Goal: Task Accomplishment & Management: Use online tool/utility

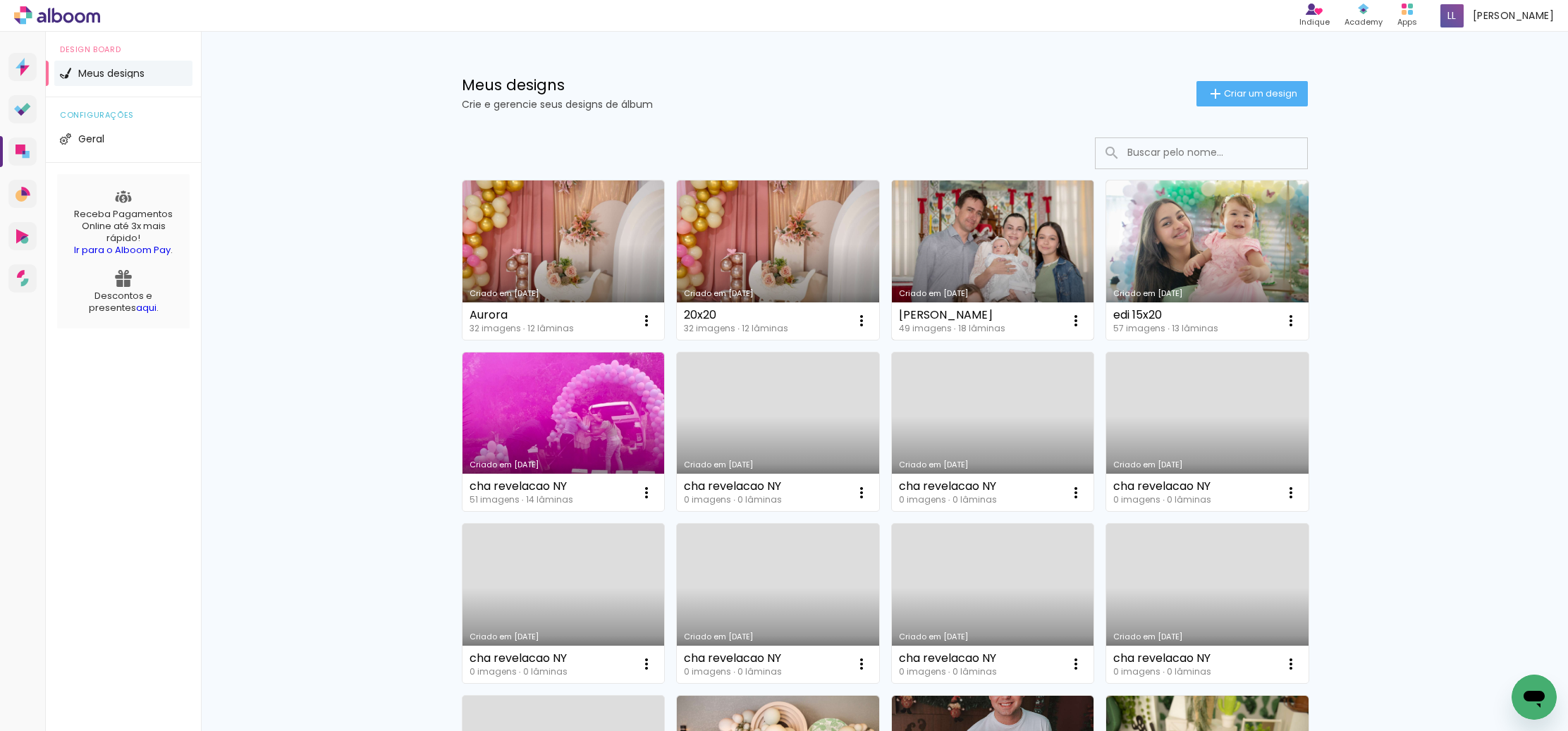
click at [1005, 262] on link "Criado em [DATE]" at bounding box center [993, 260] width 203 height 159
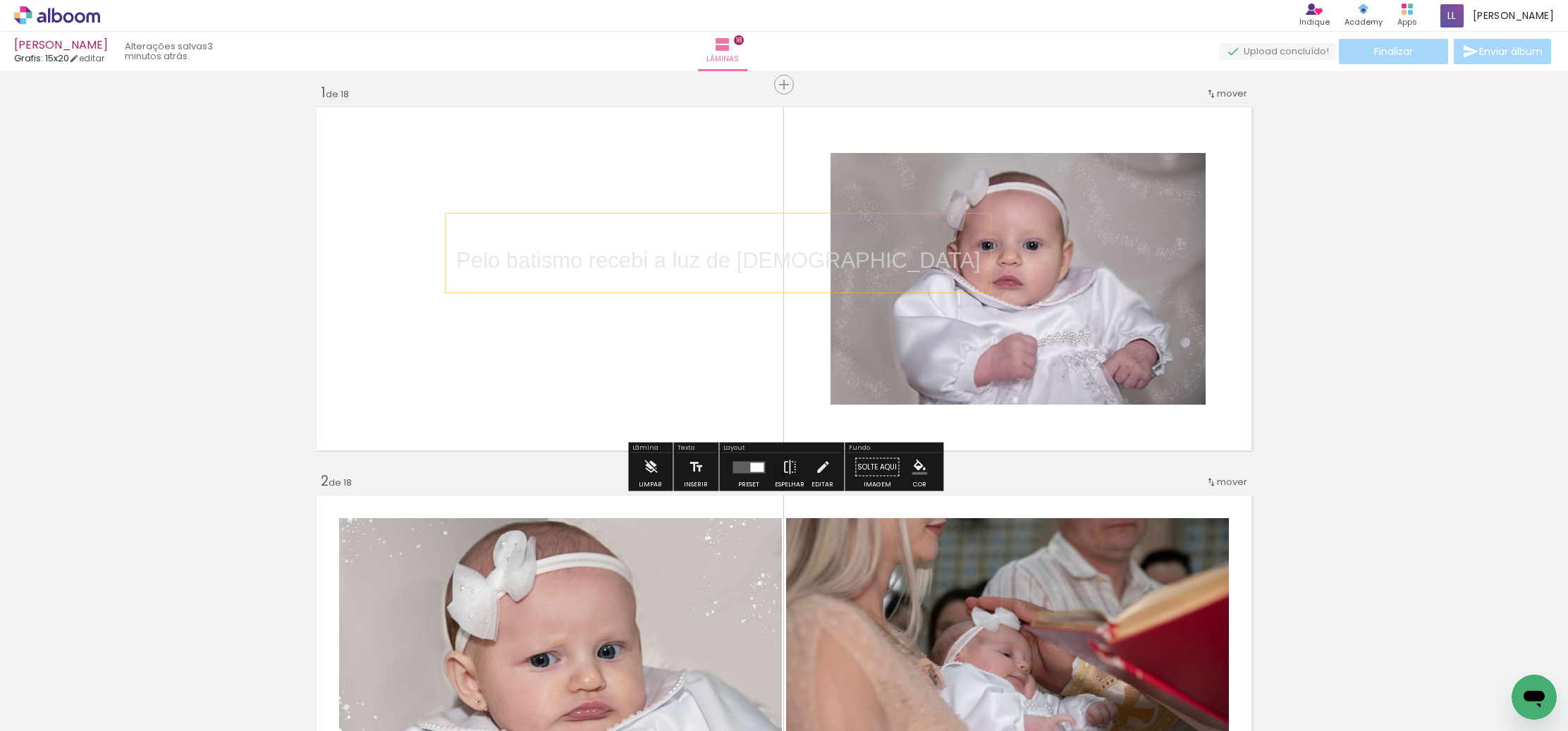
scroll to position [0, 2421]
click at [761, 214] on div "Pelo batismo recebi a luz de [DEMOGRAPHIC_DATA]" at bounding box center [718, 253] width 545 height 79
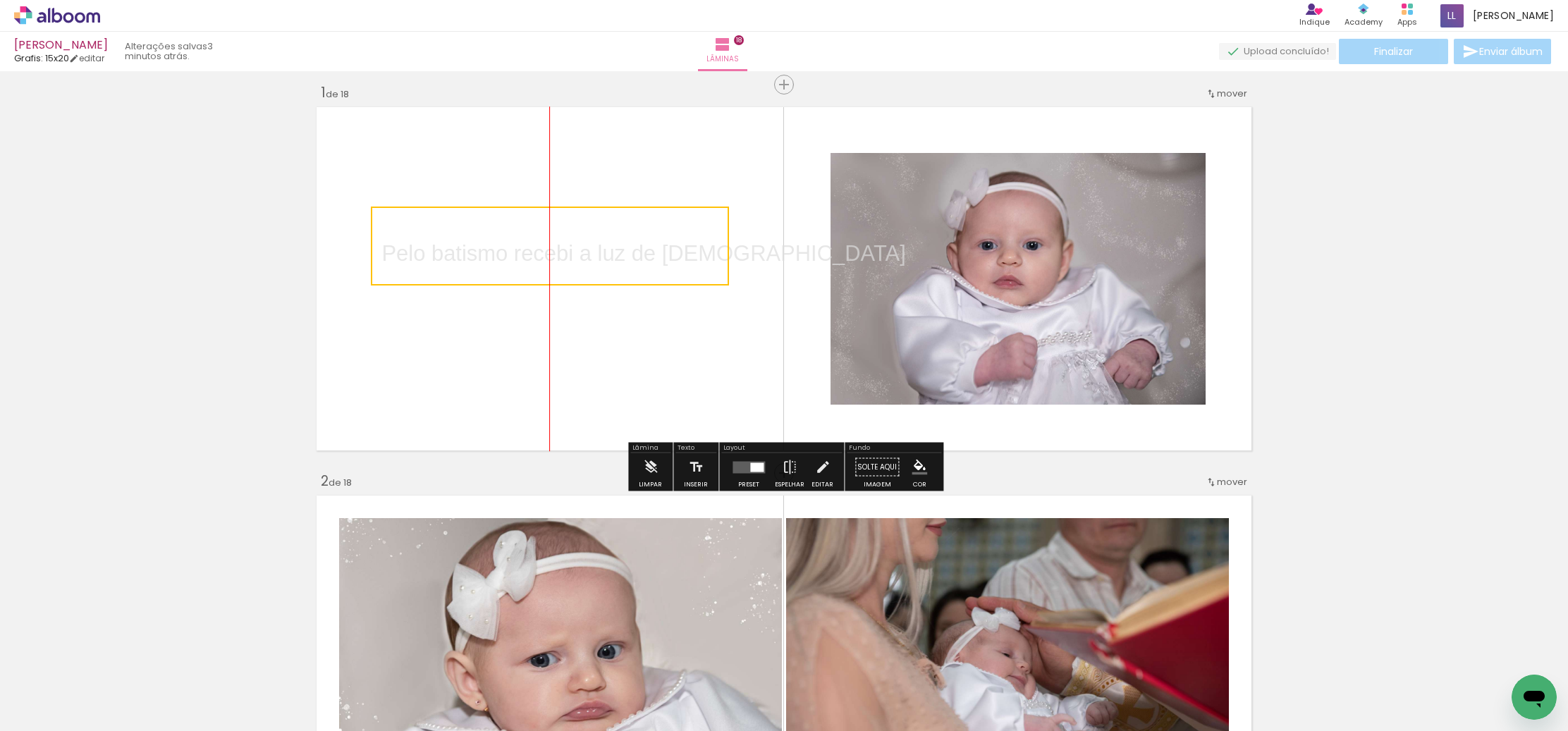
drag, startPoint x: 712, startPoint y: 264, endPoint x: 641, endPoint y: 259, distance: 71.2
click at [641, 259] on quentale-selection at bounding box center [549, 246] width 359 height 79
click at [718, 254] on quentale-selection at bounding box center [549, 246] width 359 height 79
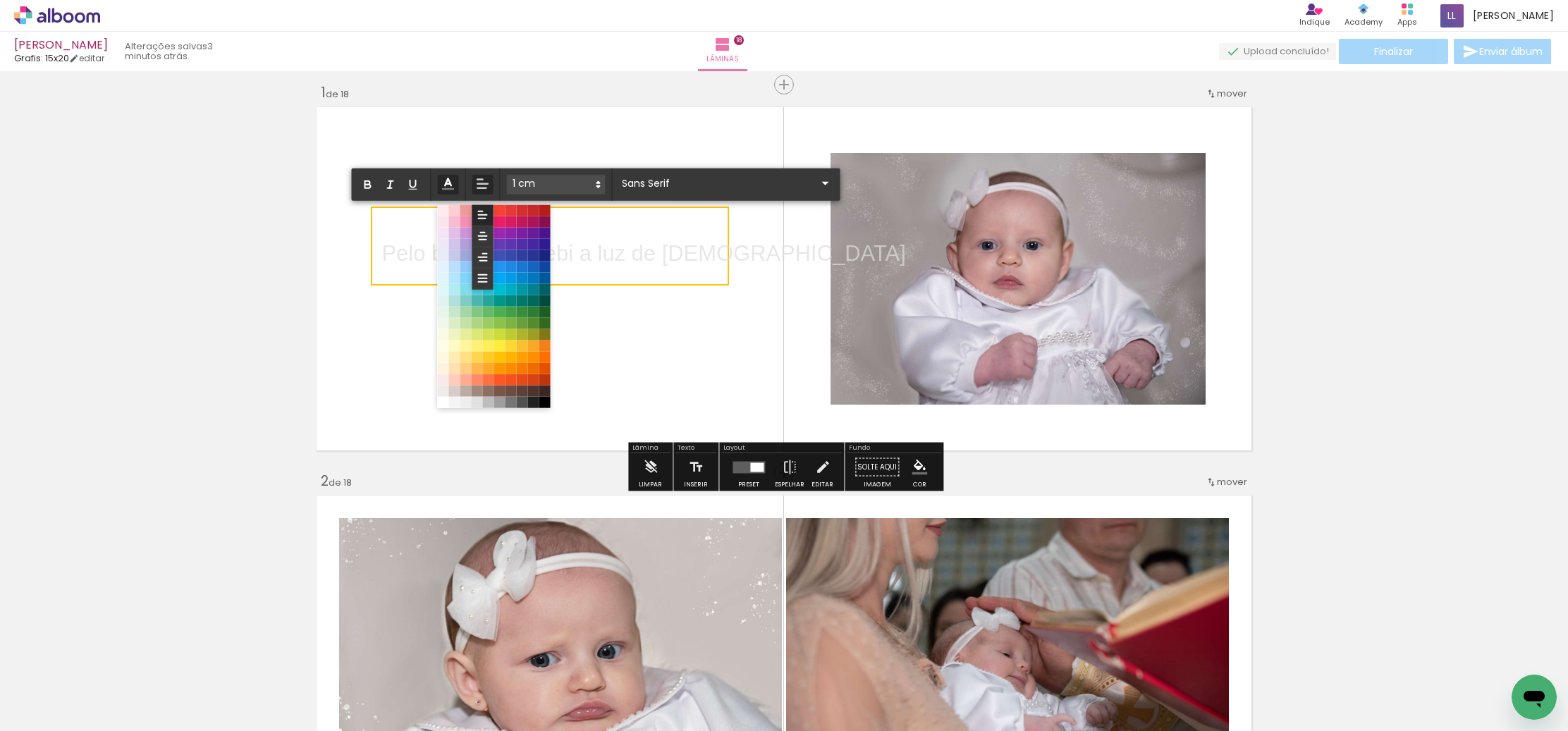
click at [449, 182] on polyline at bounding box center [447, 181] width 6 height 7
click at [548, 402] on span at bounding box center [543, 402] width 11 height 11
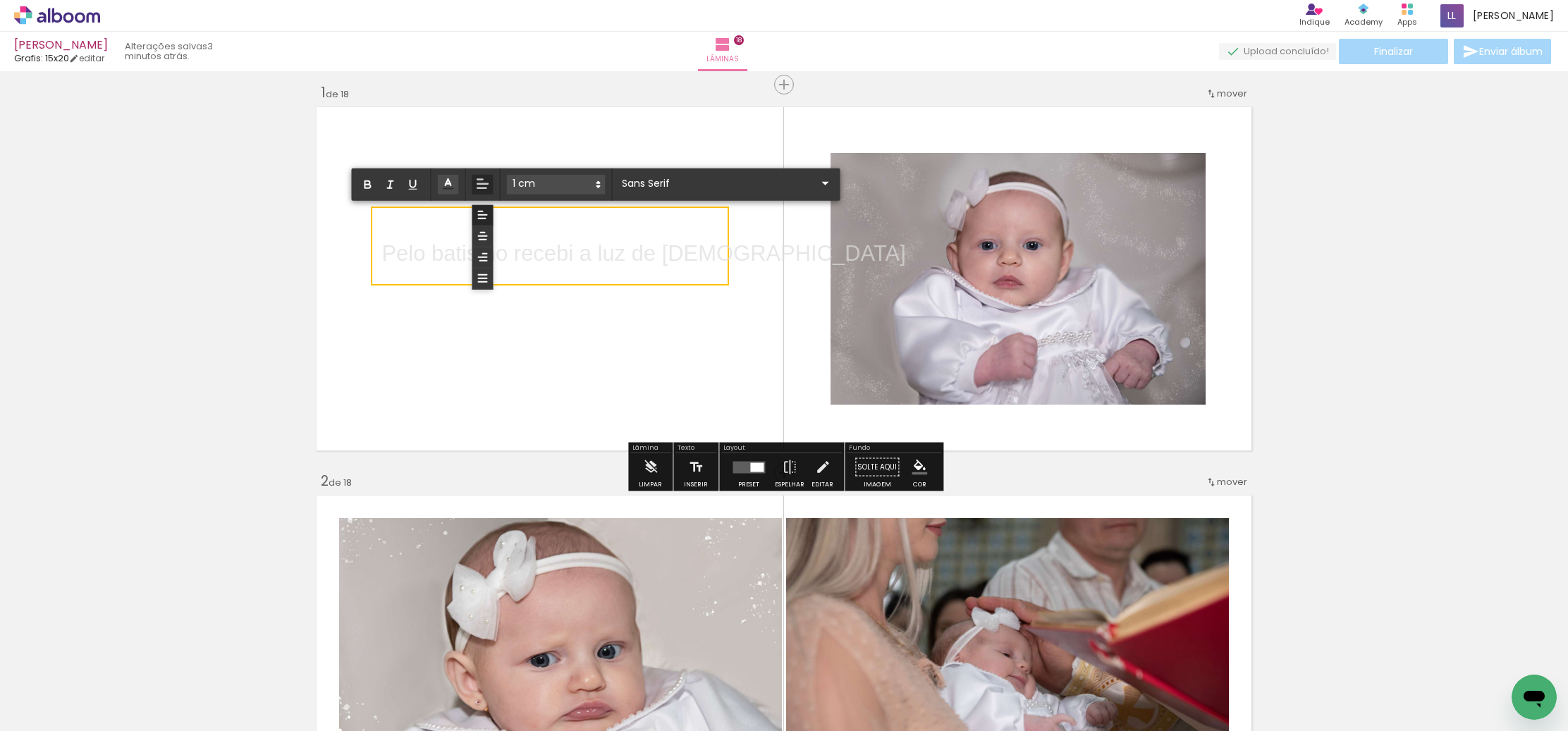
drag, startPoint x: 382, startPoint y: 250, endPoint x: 719, endPoint y: 262, distance: 337.2
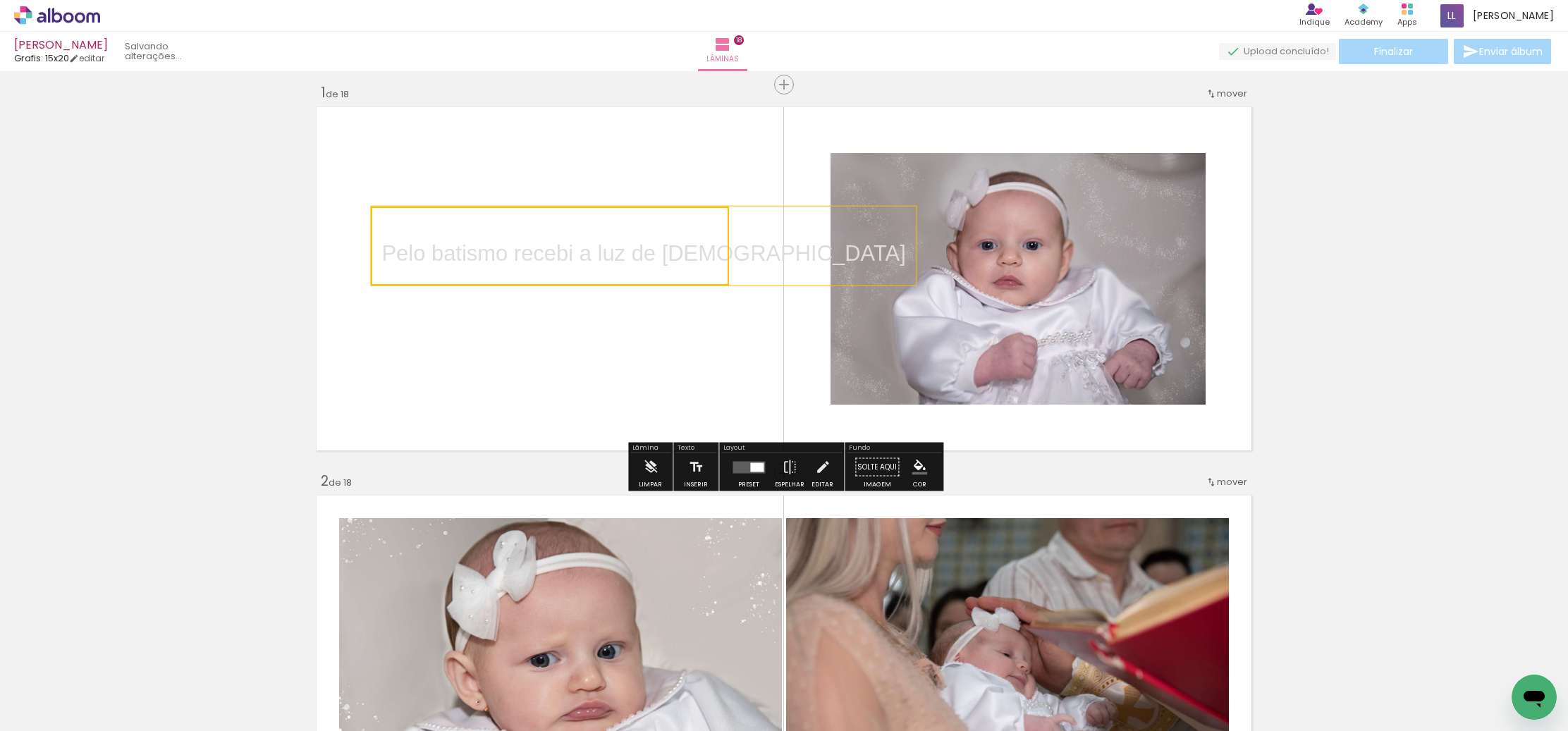
click at [714, 256] on quentale-selection at bounding box center [549, 246] width 359 height 79
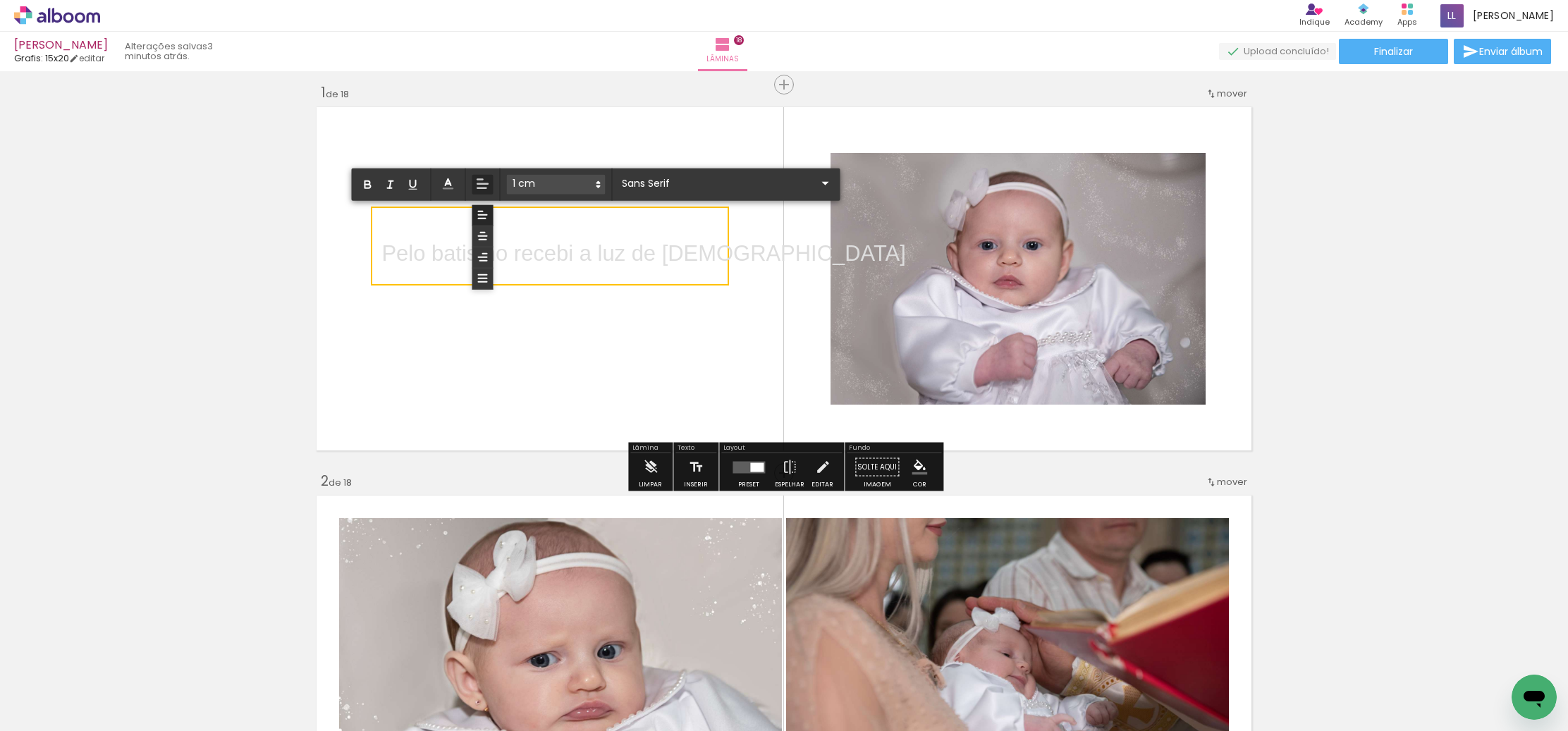
drag, startPoint x: 716, startPoint y: 255, endPoint x: 387, endPoint y: 246, distance: 329.1
click at [385, 252] on span "Pelo batismo recebi a luz de [DEMOGRAPHIC_DATA]" at bounding box center [643, 253] width 524 height 25
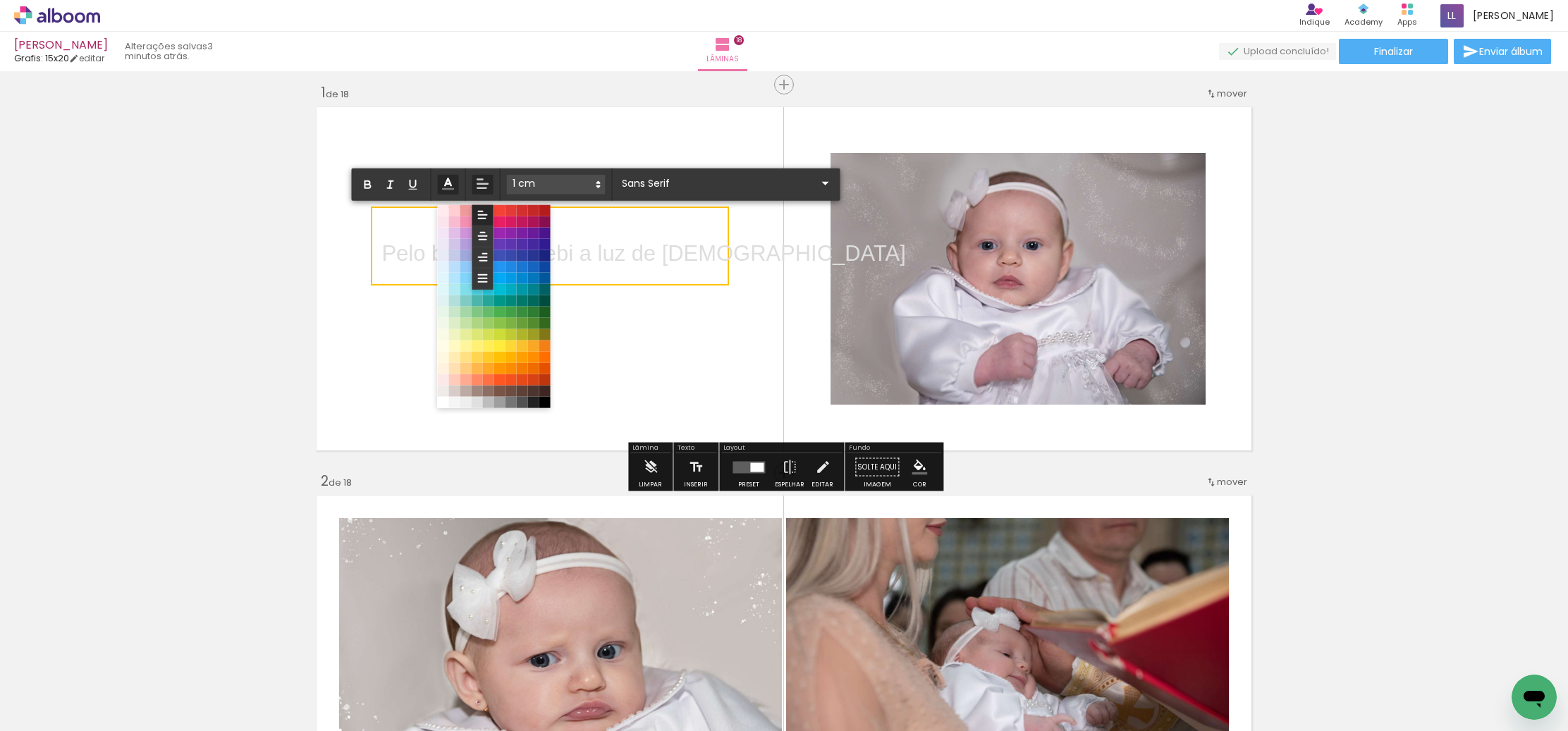
click at [453, 182] on icon at bounding box center [448, 184] width 15 height 15
click at [547, 403] on span at bounding box center [544, 402] width 15 height 15
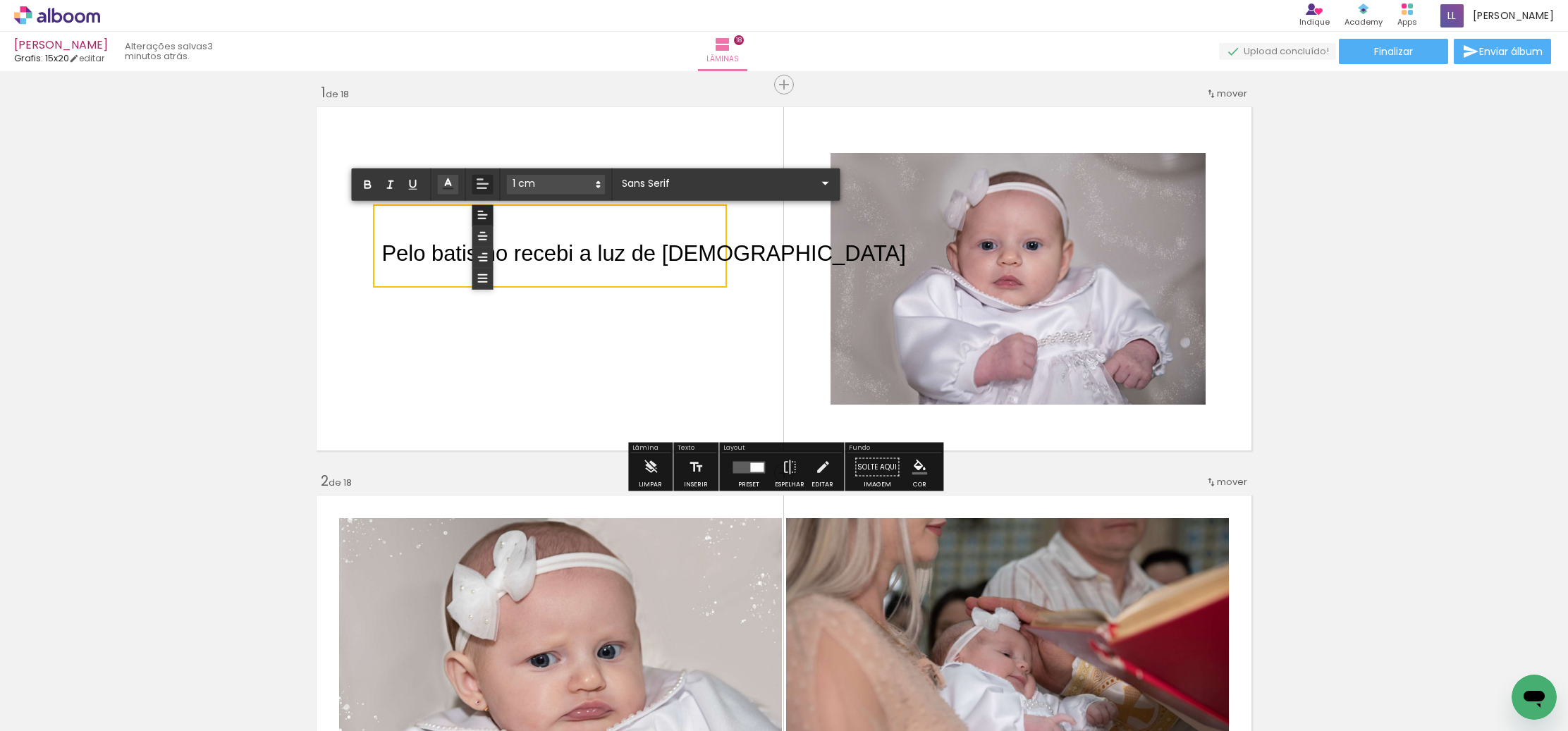
click at [610, 398] on quentale-layouter at bounding box center [784, 279] width 945 height 354
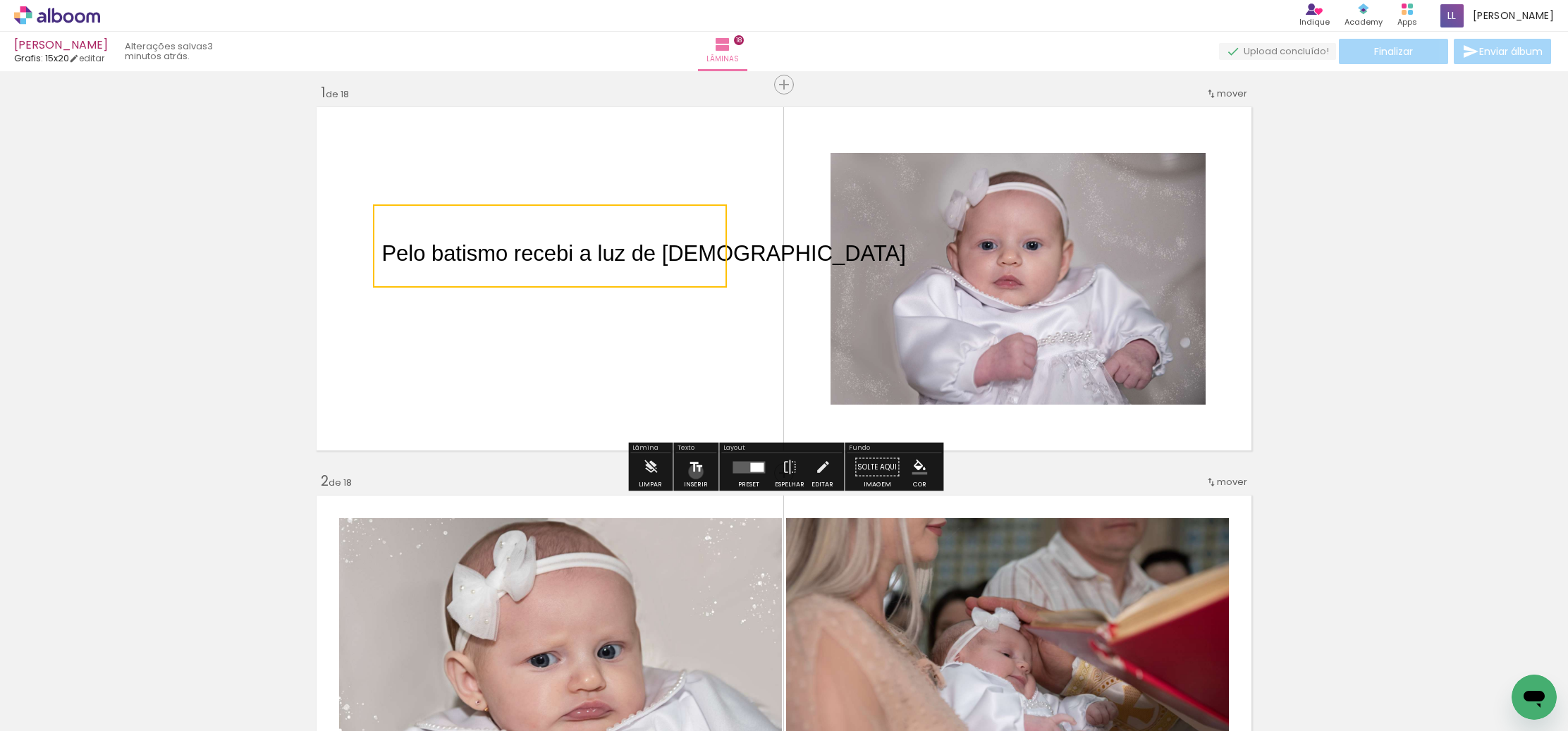
click at [694, 472] on iron-icon at bounding box center [696, 467] width 15 height 28
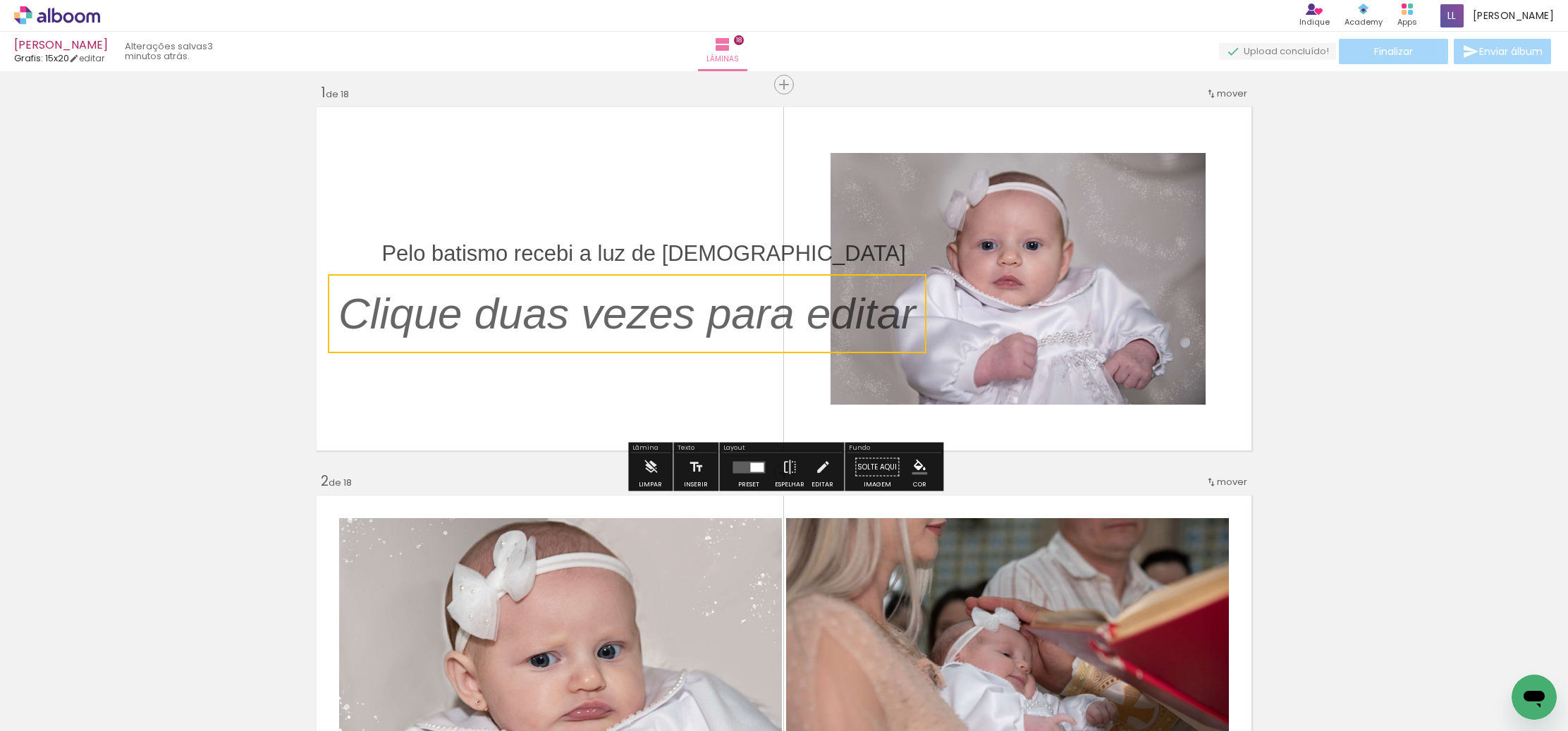
drag, startPoint x: 696, startPoint y: 286, endPoint x: 578, endPoint y: 347, distance: 132.8
click at [578, 347] on quentale-selection at bounding box center [627, 314] width 599 height 79
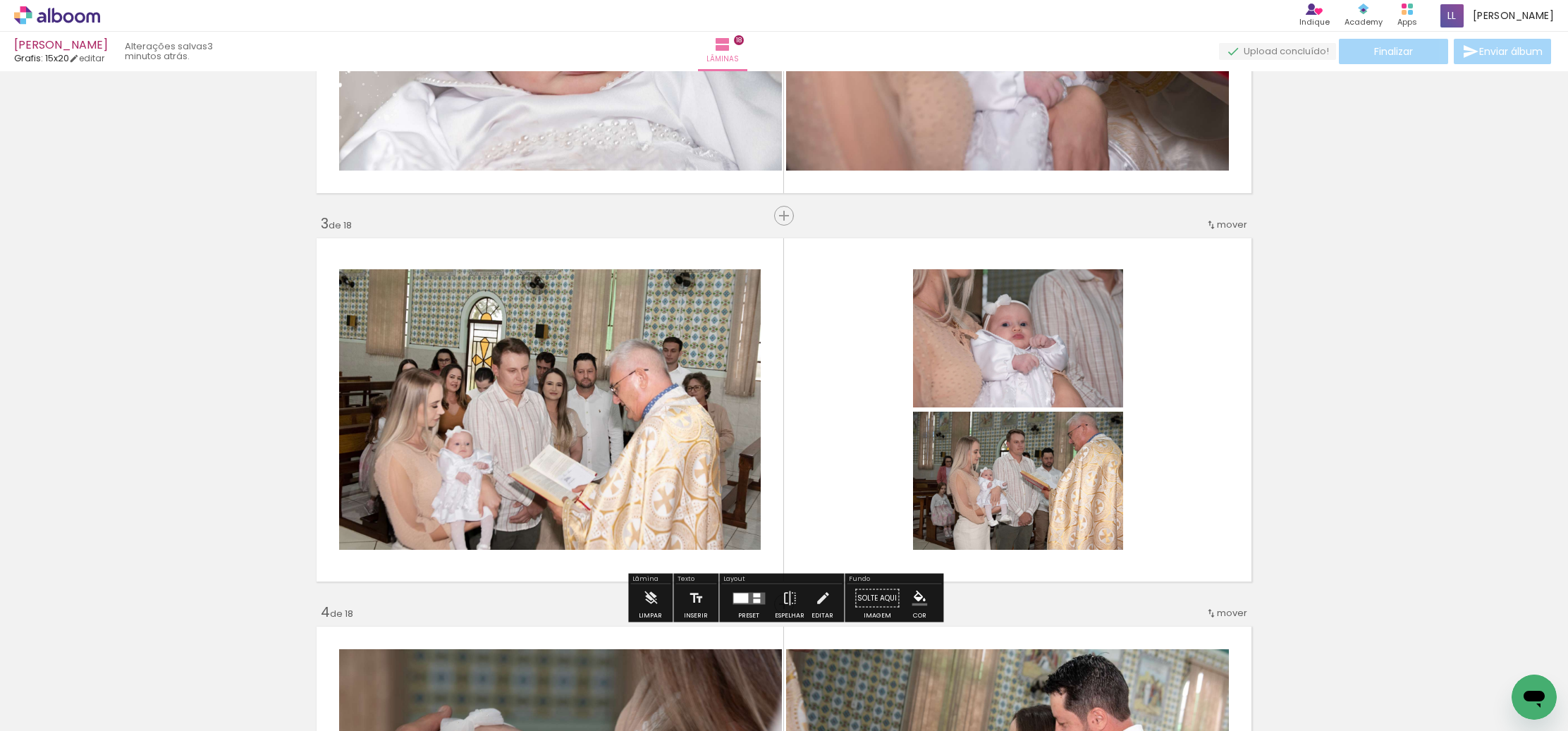
scroll to position [0, 0]
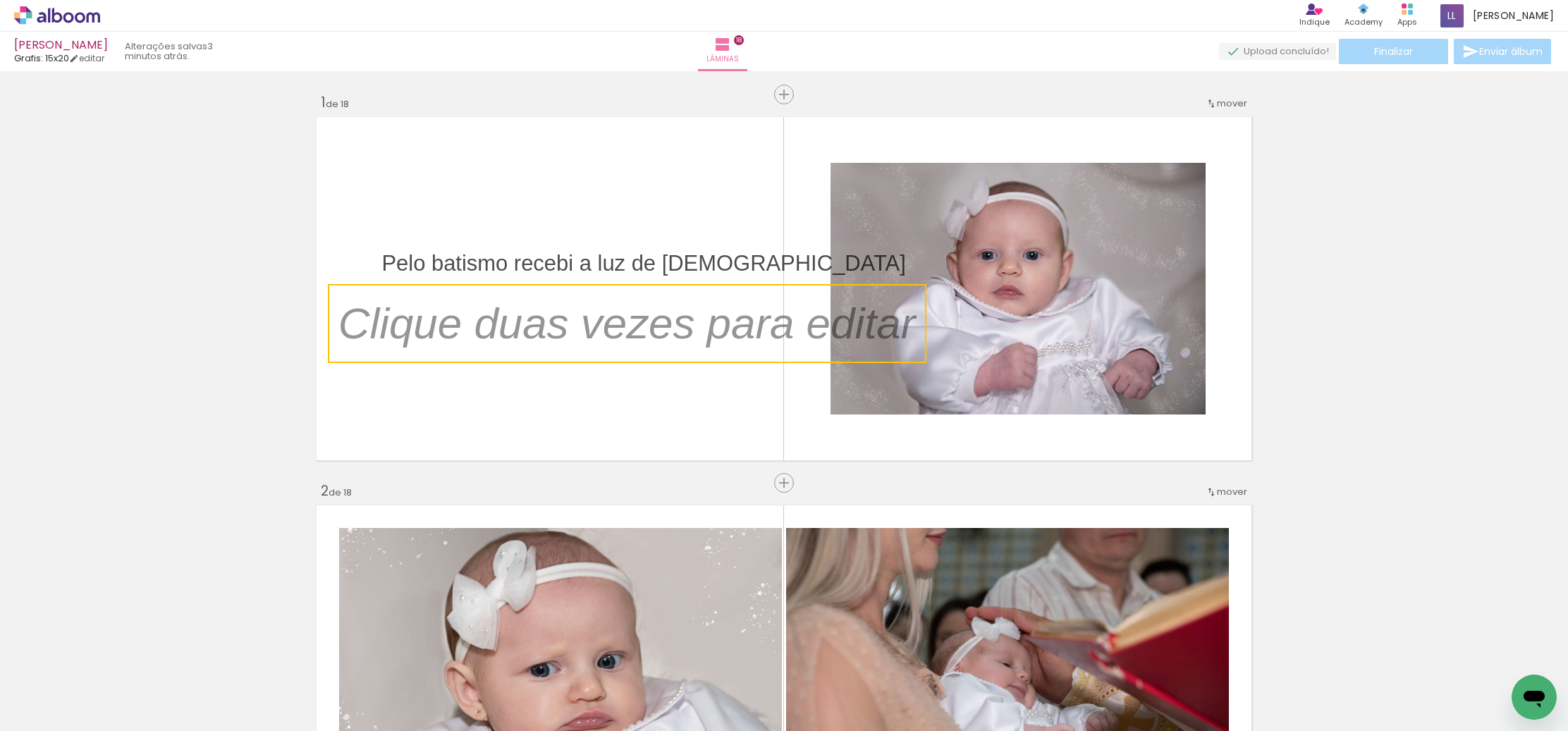
click at [342, 327] on quentale-selection at bounding box center [627, 324] width 599 height 79
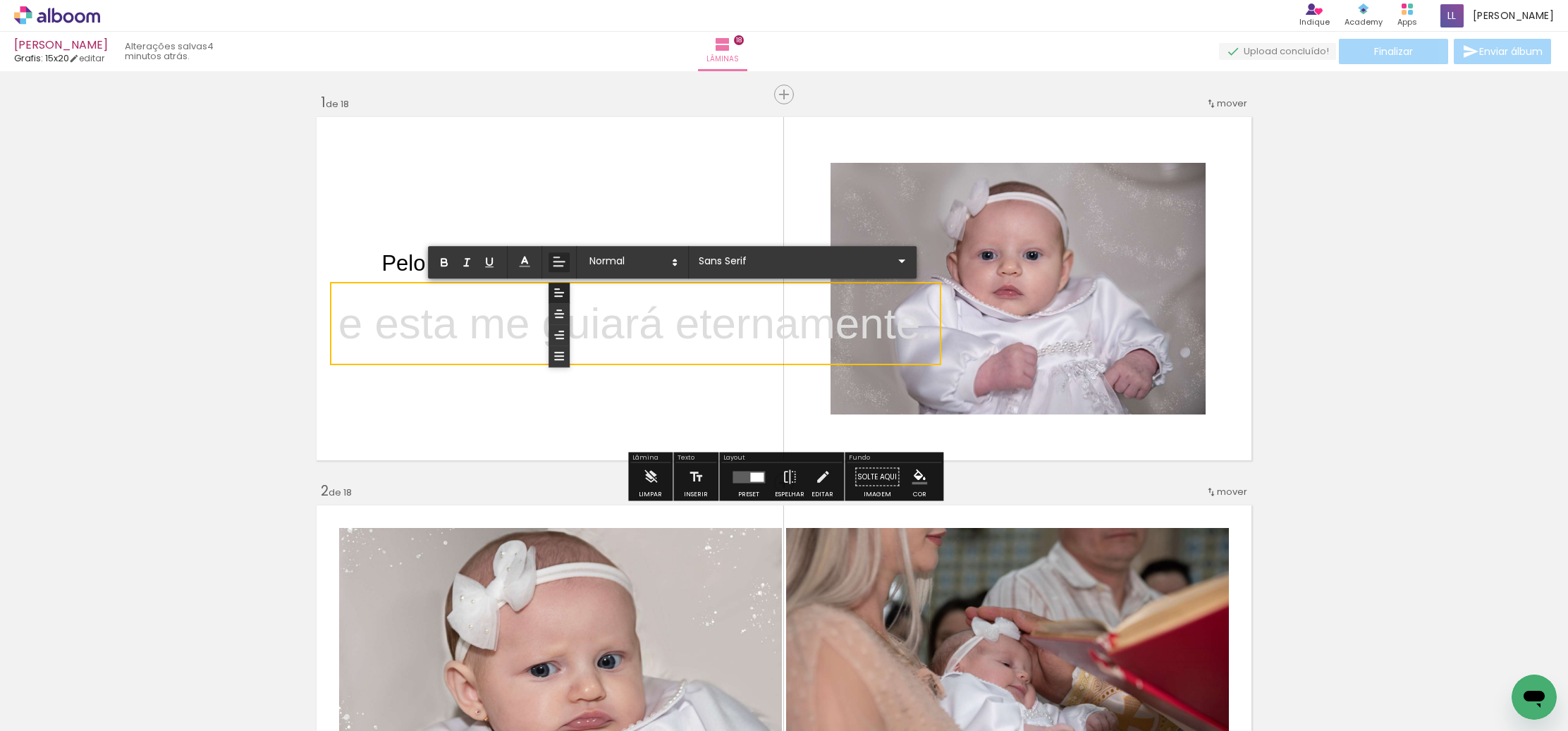
drag, startPoint x: 343, startPoint y: 330, endPoint x: 928, endPoint y: 350, distance: 585.3
click at [928, 350] on p "e esta me guiará eternamente." at bounding box center [635, 324] width 594 height 62
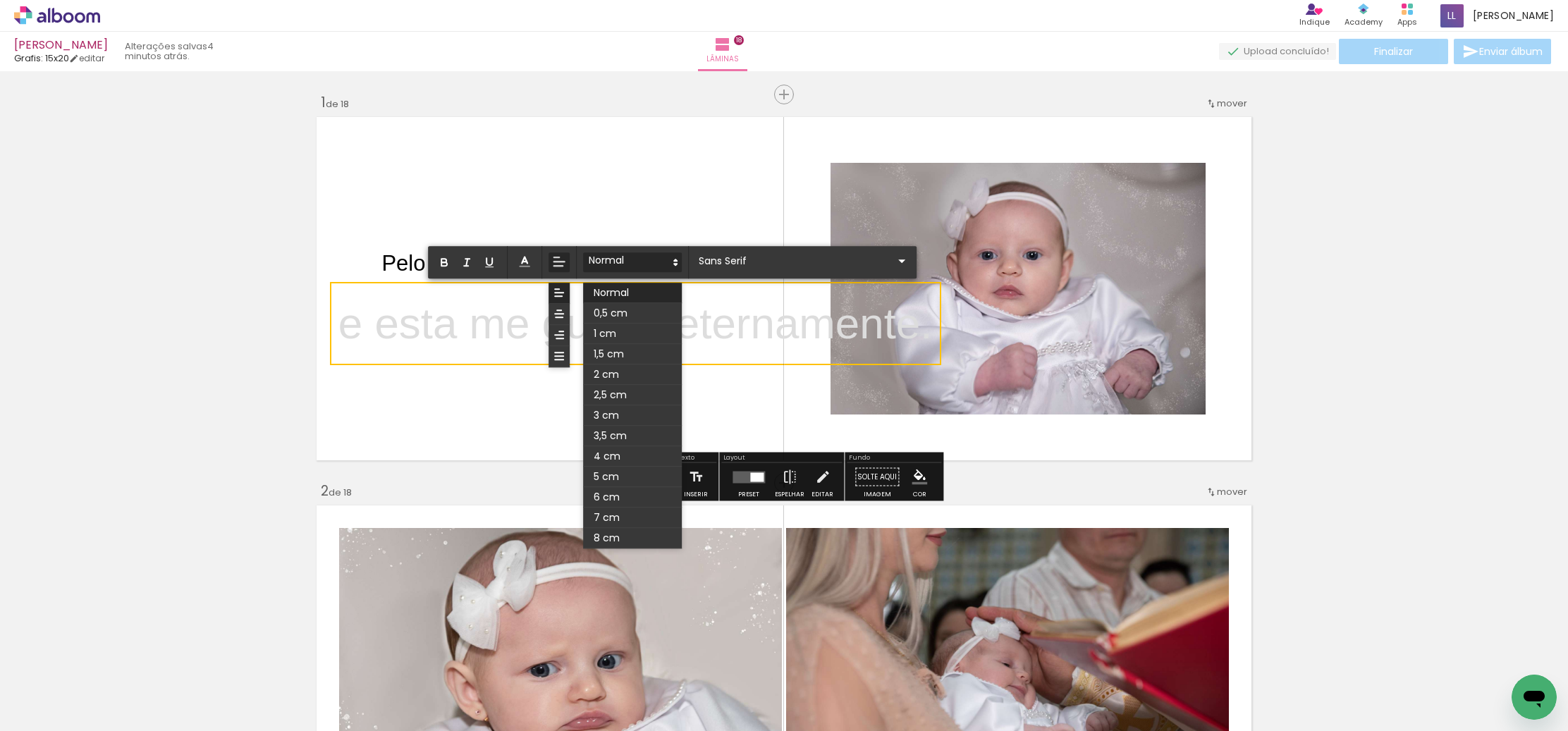
click at [672, 260] on icon at bounding box center [675, 262] width 13 height 13
click at [617, 332] on span at bounding box center [633, 334] width 99 height 20
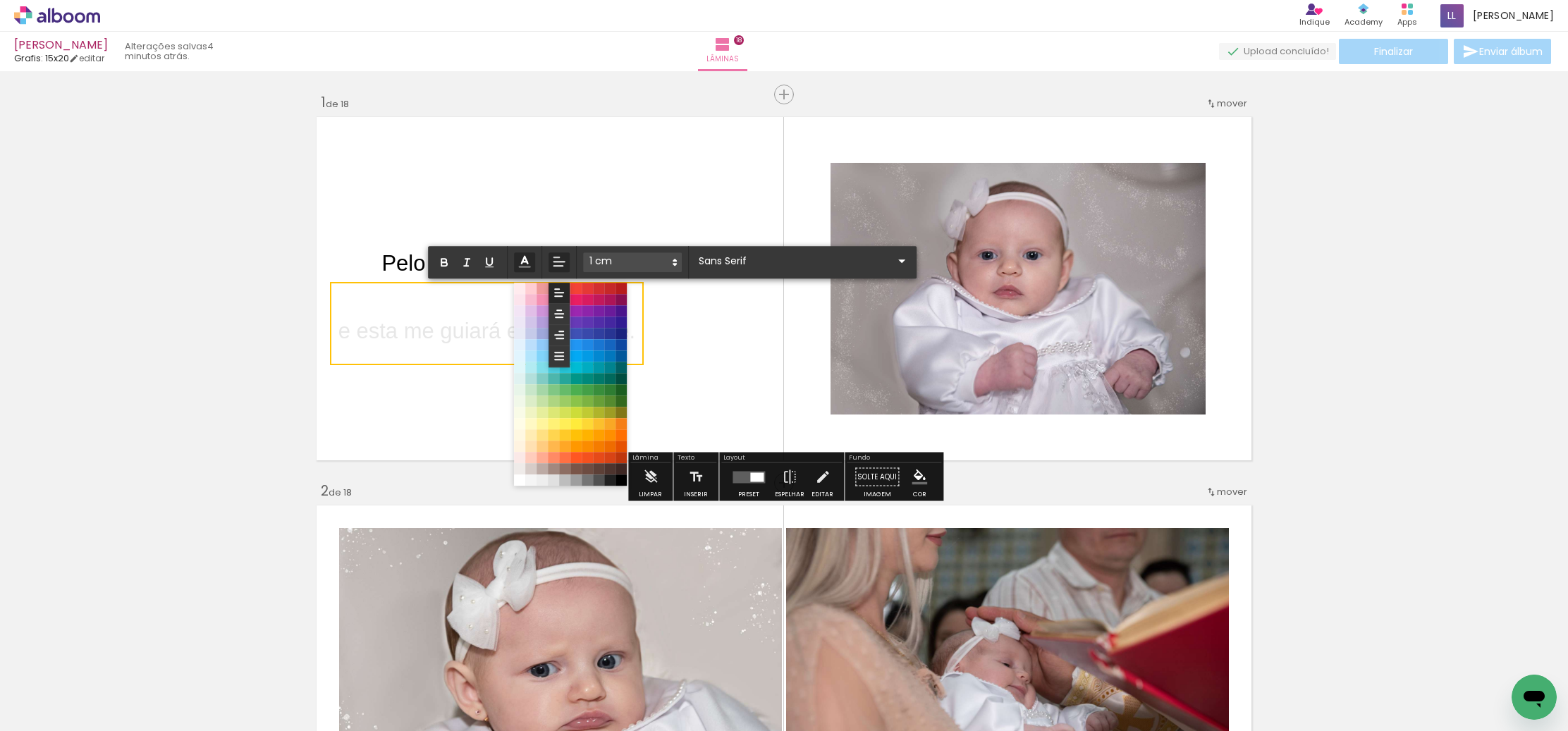
click at [527, 258] on icon at bounding box center [525, 262] width 15 height 15
click at [623, 481] on span at bounding box center [621, 481] width 15 height 15
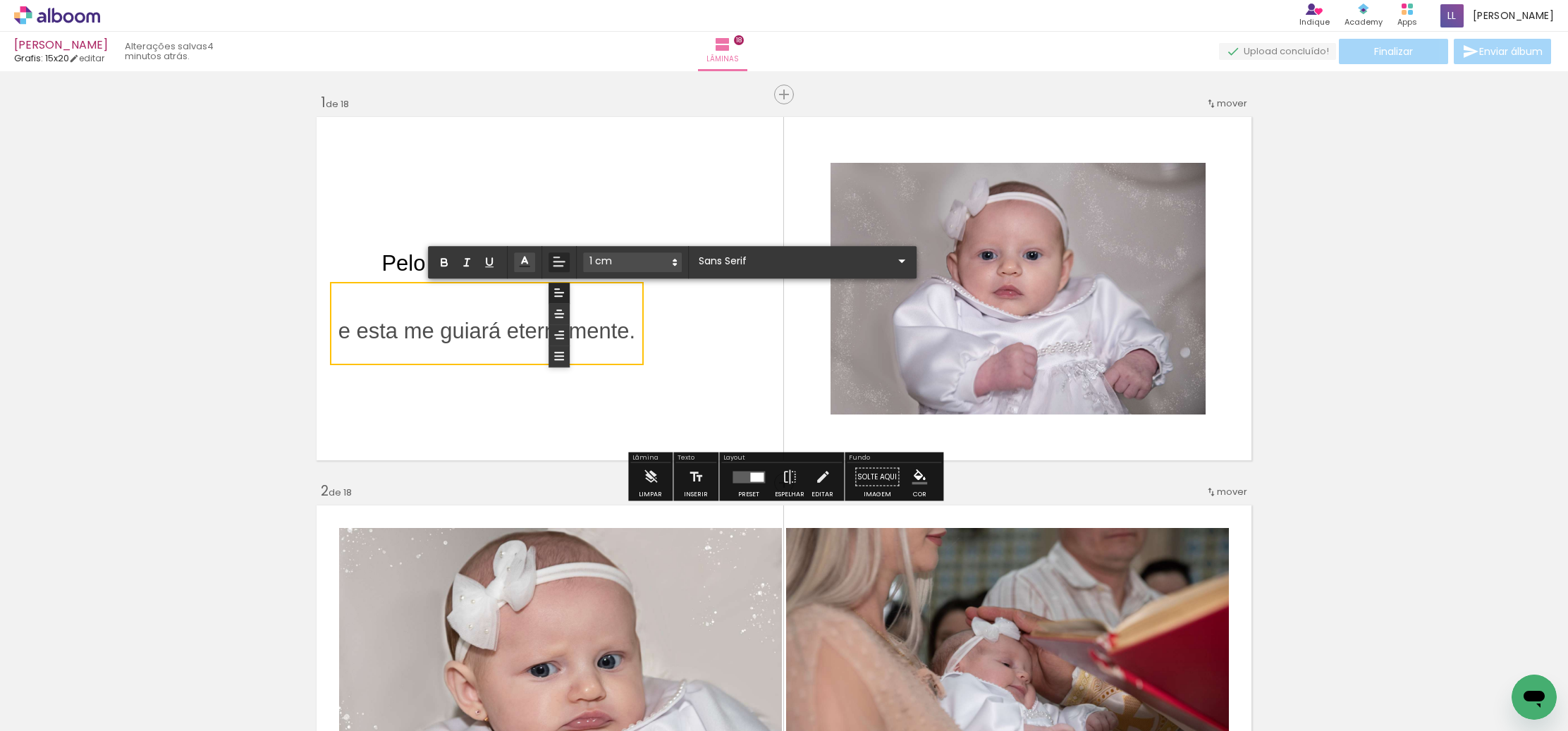
click at [711, 417] on quentale-layouter at bounding box center [784, 289] width 945 height 354
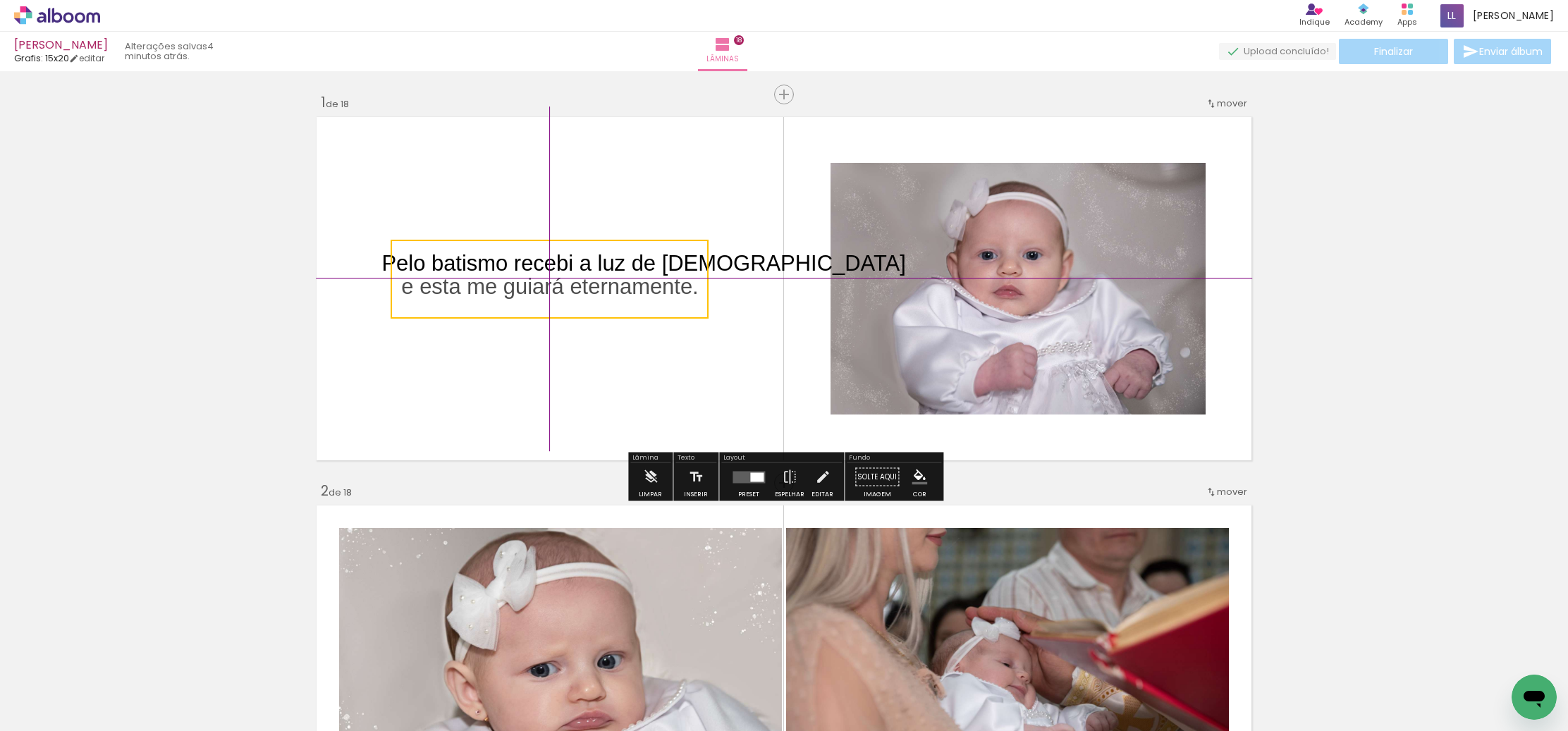
drag, startPoint x: 468, startPoint y: 334, endPoint x: 542, endPoint y: 326, distance: 74.4
click at [541, 315] on quentale-selection at bounding box center [549, 279] width 318 height 79
click at [640, 377] on quentale-layouter at bounding box center [784, 289] width 945 height 354
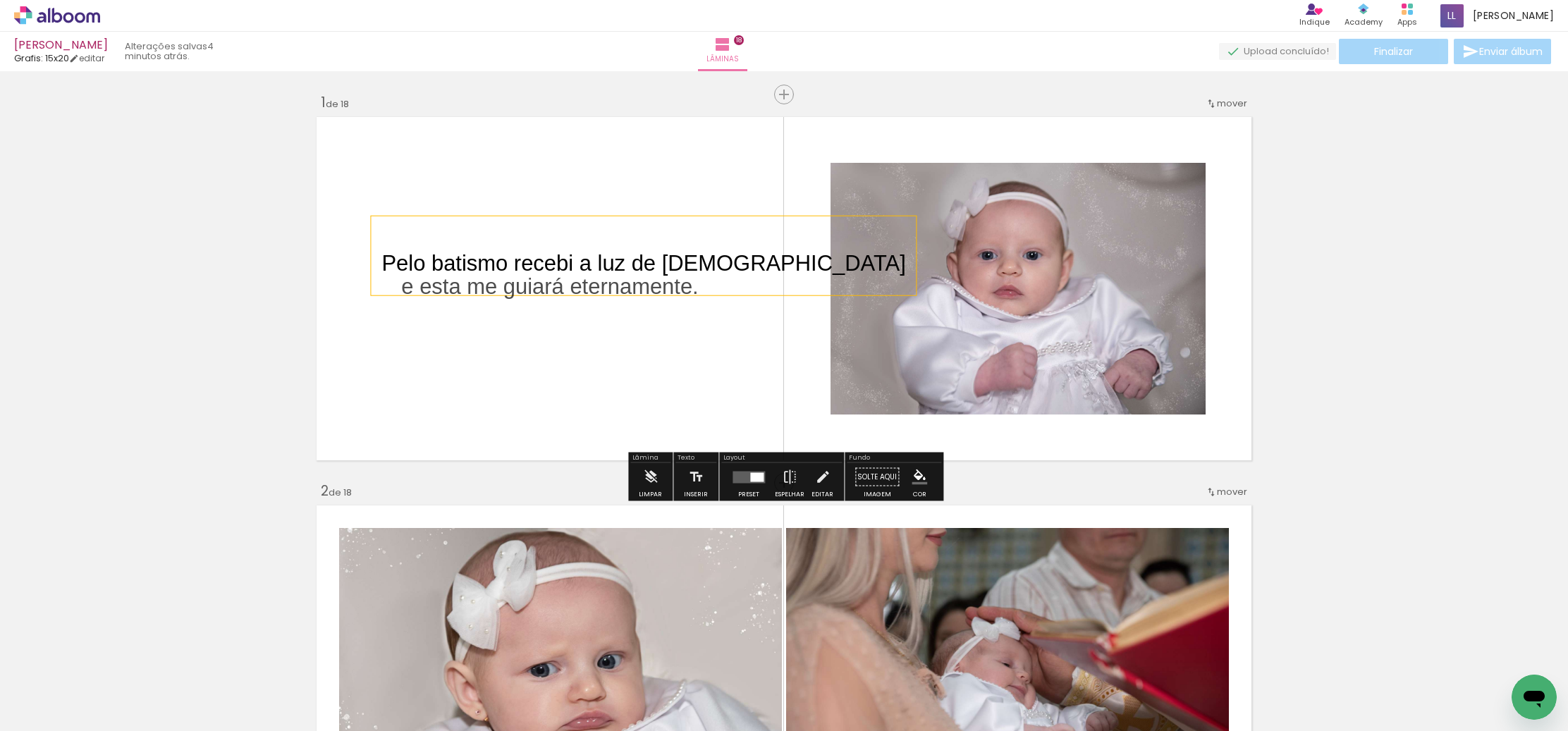
click at [384, 264] on span "﻿ Pelo batismo recebi a luz de Cristo" at bounding box center [643, 263] width 524 height 25
click at [400, 216] on quentale-selection at bounding box center [549, 256] width 359 height 79
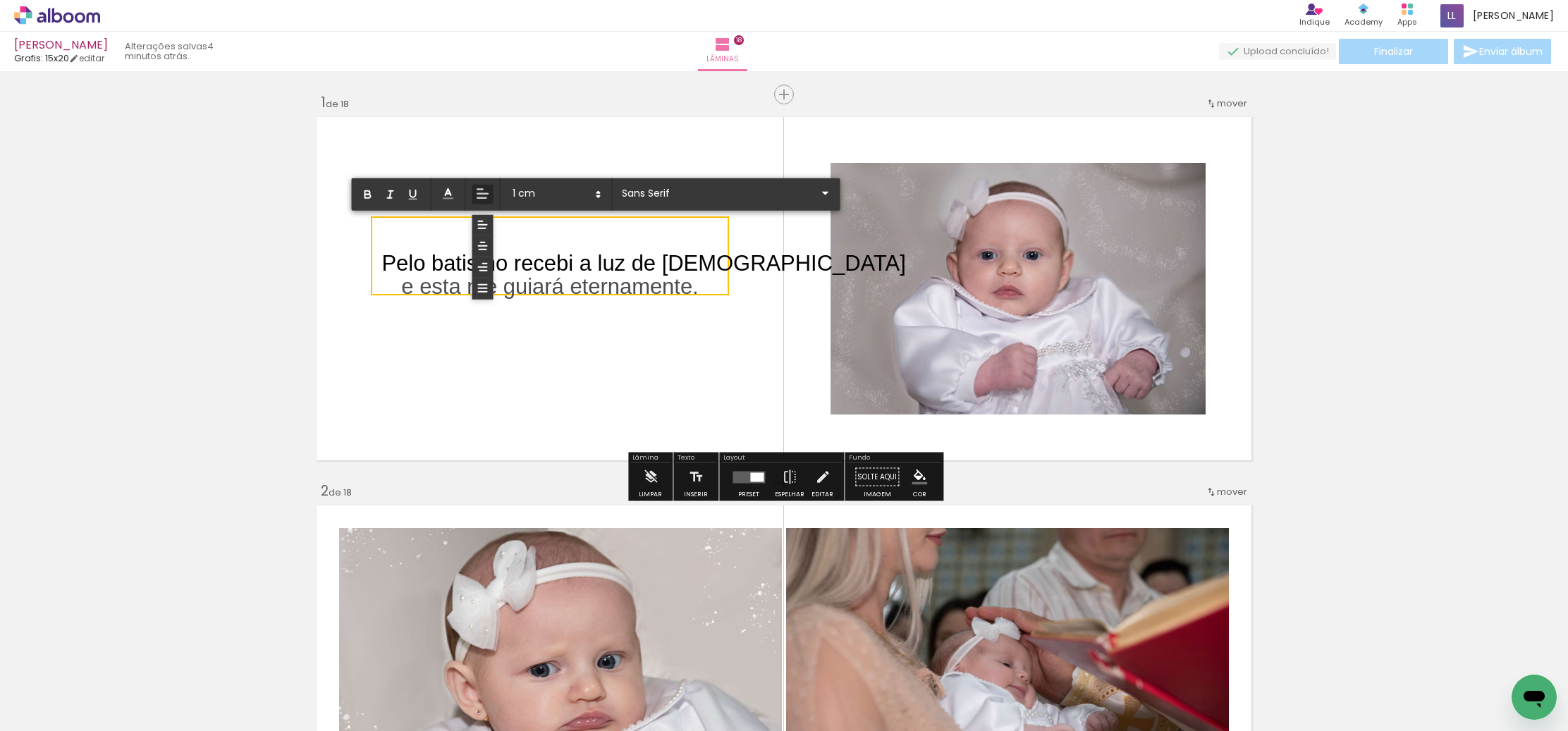
drag, startPoint x: 389, startPoint y: 262, endPoint x: 728, endPoint y: 289, distance: 340.1
click at [729, 289] on album-spread "1 de 18" at bounding box center [784, 289] width 945 height 354
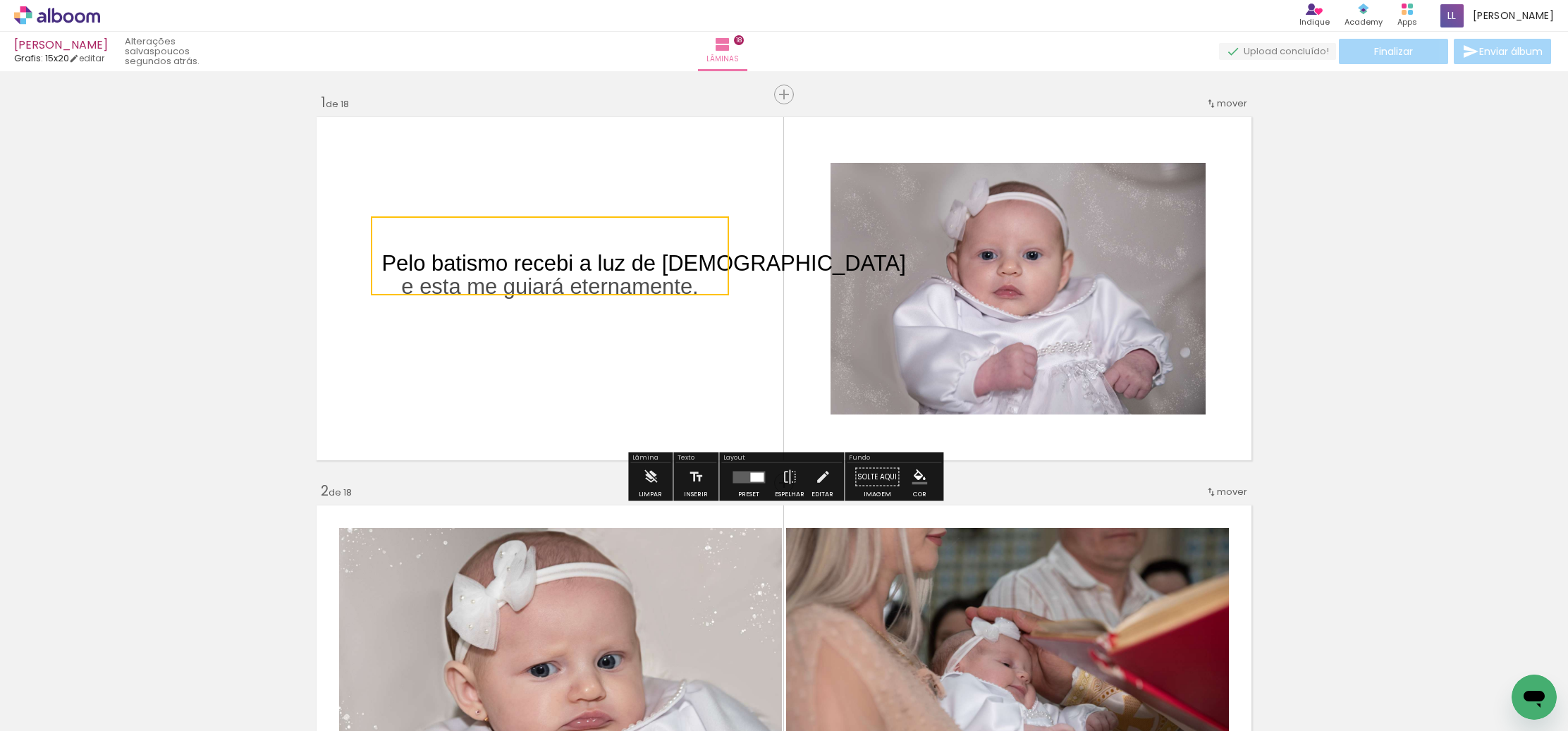
click at [706, 215] on quentale-layouter at bounding box center [784, 289] width 945 height 354
click at [702, 216] on div "Pelo batismo recebi a luz de [DEMOGRAPHIC_DATA]" at bounding box center [643, 256] width 545 height 79
click at [702, 216] on album-spread "1 de 18" at bounding box center [784, 289] width 945 height 354
click at [707, 260] on div "e esta me guiará eternamente." at bounding box center [549, 279] width 318 height 79
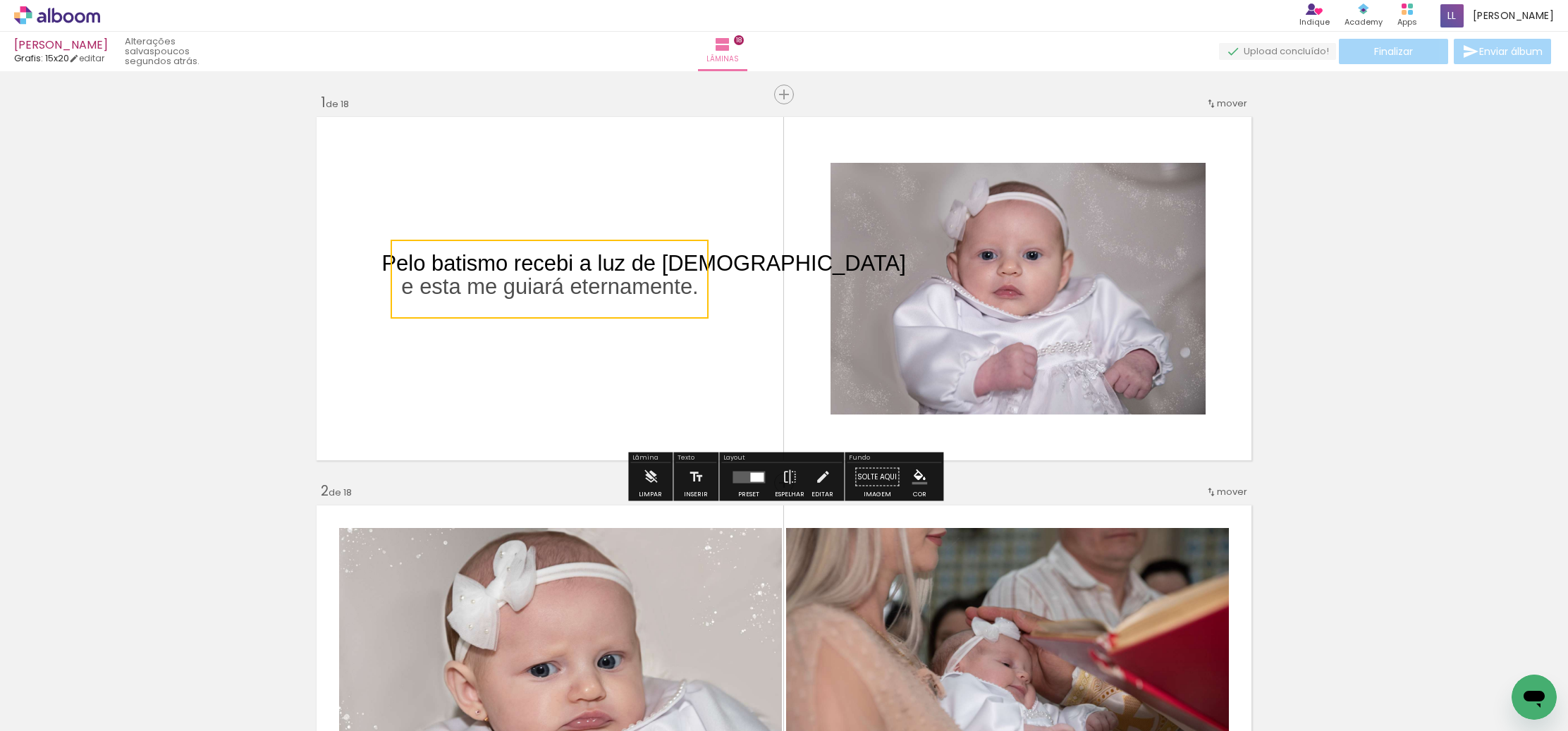
drag, startPoint x: 481, startPoint y: 206, endPoint x: 485, endPoint y: 175, distance: 31.3
click at [485, 174] on quentale-layouter at bounding box center [784, 289] width 945 height 354
click at [518, 384] on quentale-layouter at bounding box center [784, 289] width 945 height 354
click at [446, 285] on span "e esta me guiará eternamente." at bounding box center [549, 286] width 296 height 25
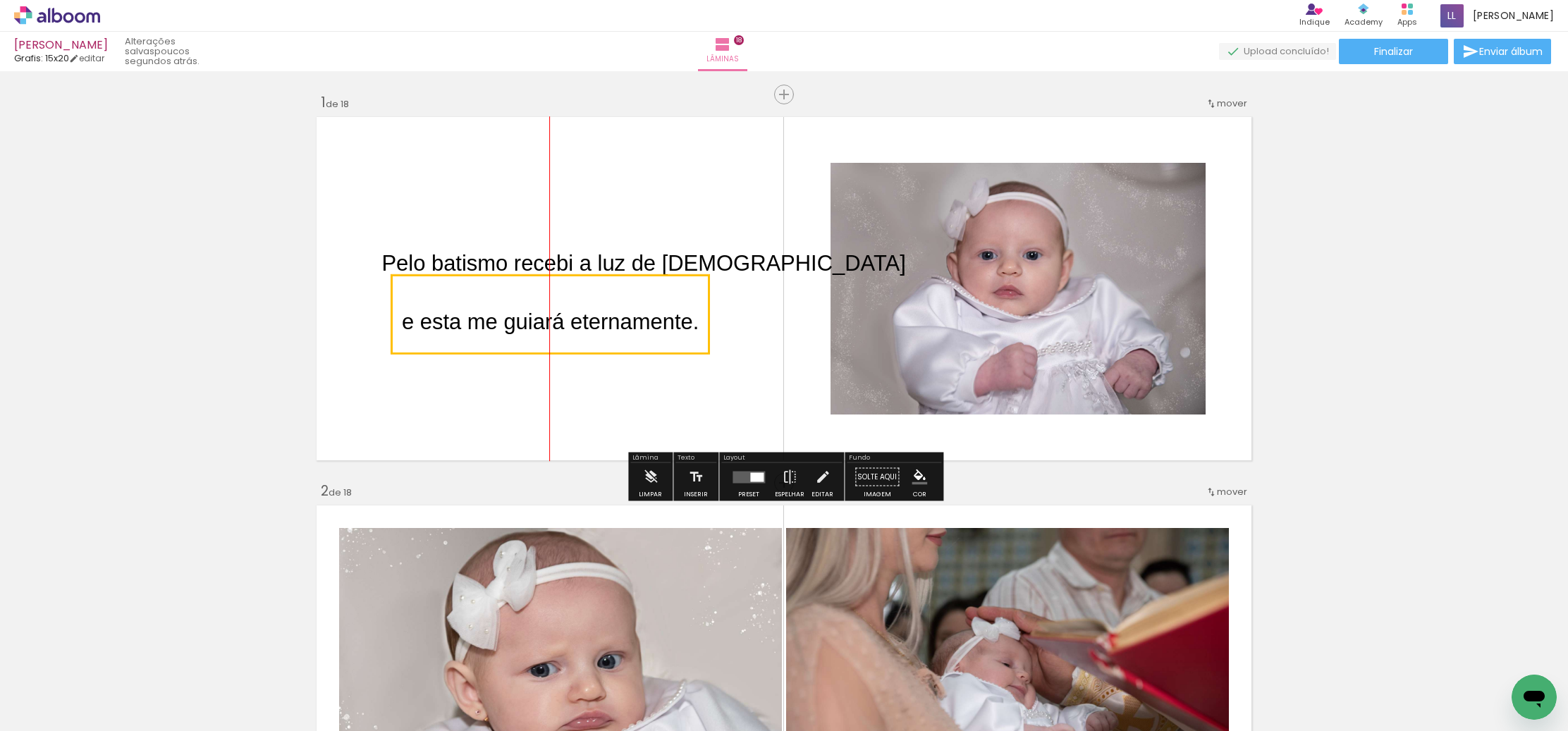
drag, startPoint x: 699, startPoint y: 318, endPoint x: 702, endPoint y: 354, distance: 36.1
click at [703, 354] on quentale-selection at bounding box center [549, 314] width 318 height 79
click at [688, 352] on quentale-selection at bounding box center [549, 314] width 318 height 79
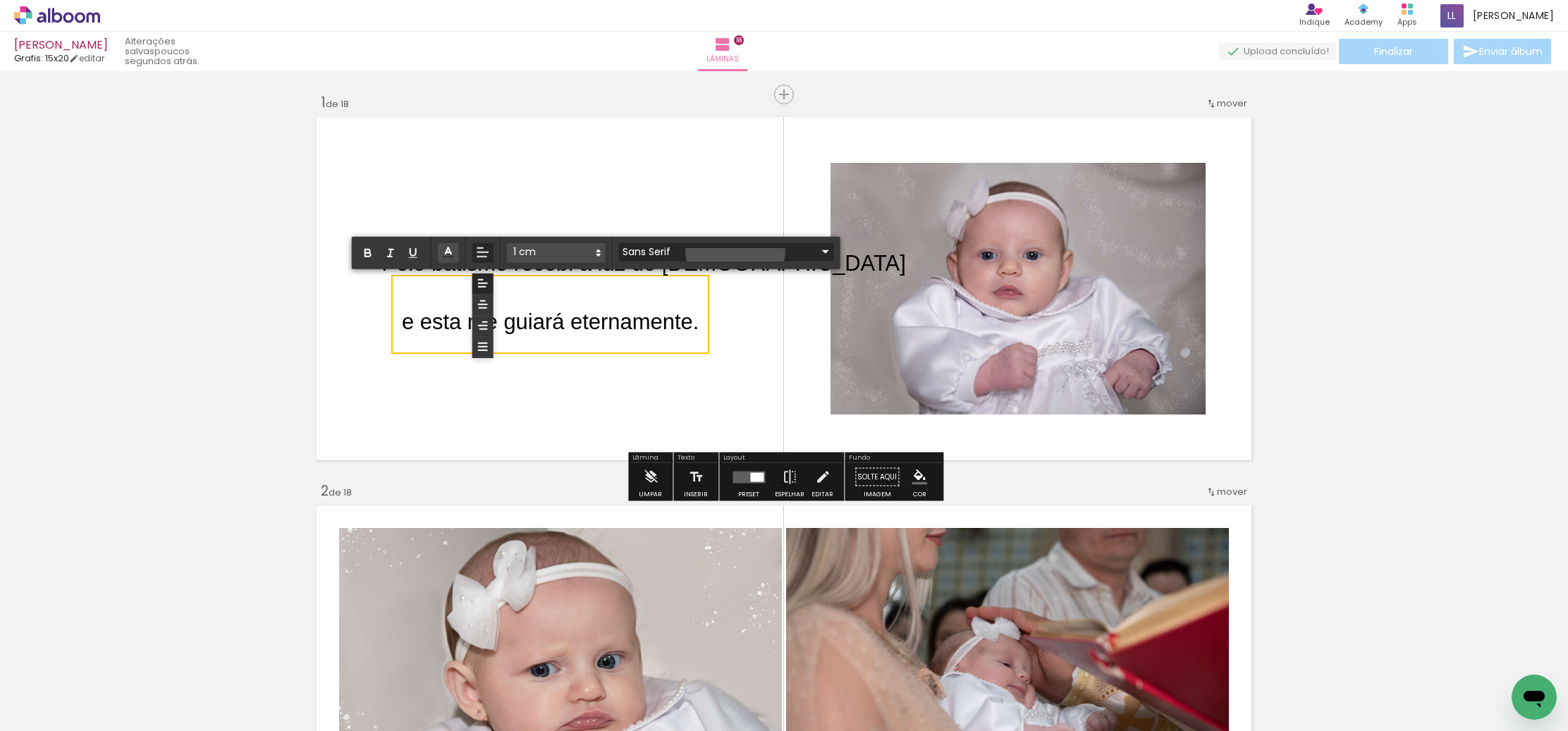
click at [817, 250] on iron-icon at bounding box center [825, 252] width 17 height 17
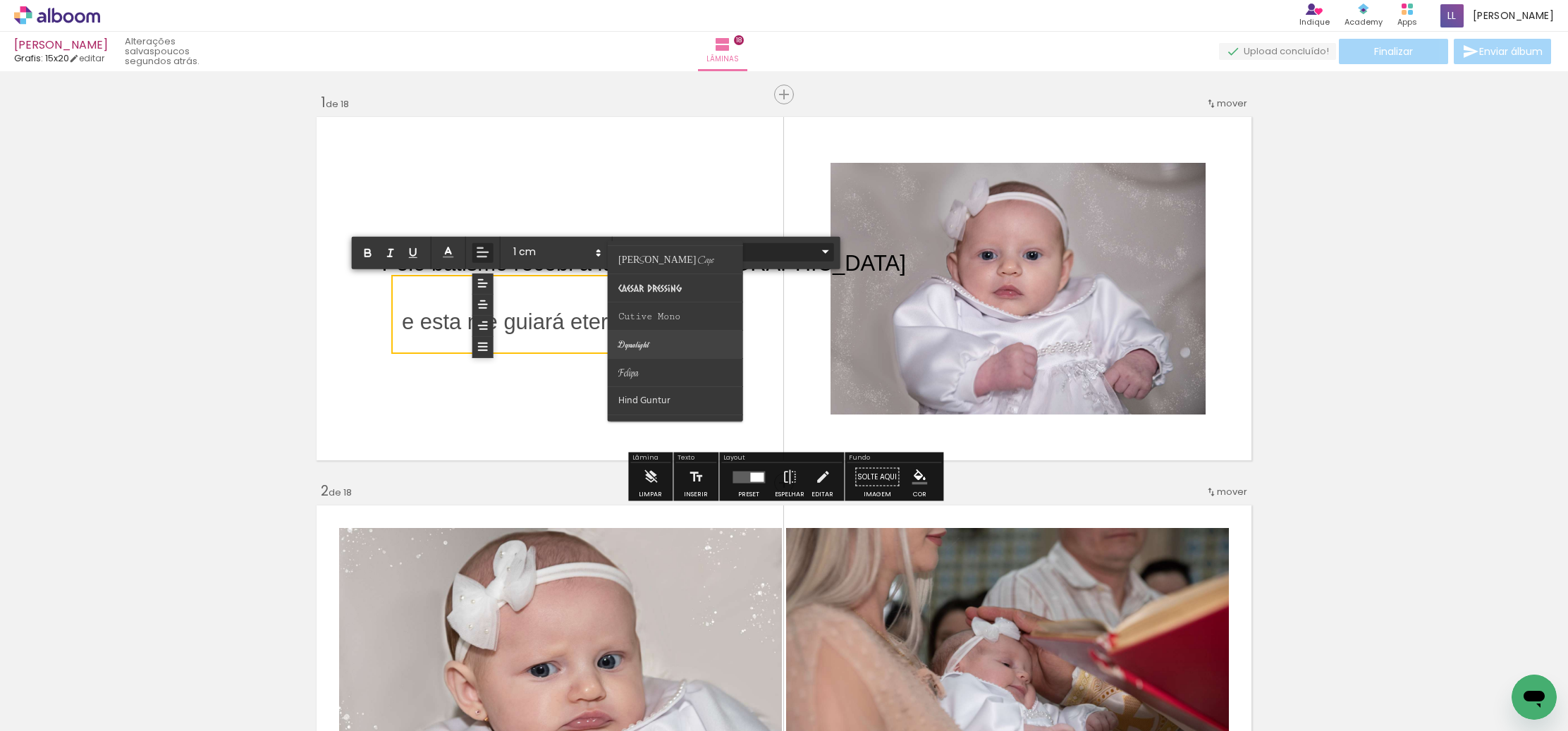
scroll to position [137, 0]
click at [635, 375] on span "Felipa" at bounding box center [629, 371] width 20 height 13
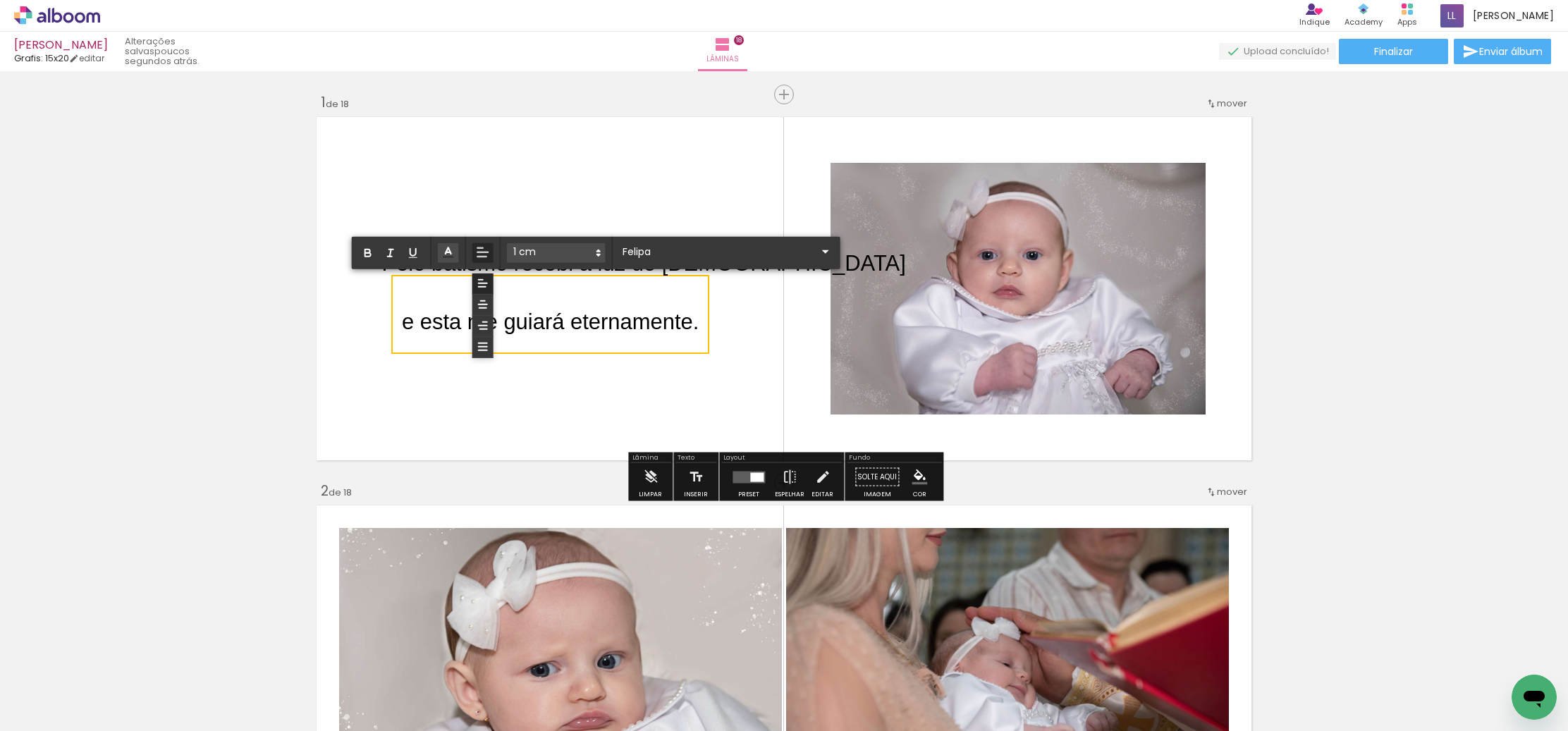
drag, startPoint x: 415, startPoint y: 322, endPoint x: 694, endPoint y: 331, distance: 279.1
click at [694, 331] on span "e esta me guiará eternamente." at bounding box center [550, 321] width 296 height 25
click at [817, 251] on iron-icon at bounding box center [825, 252] width 17 height 17
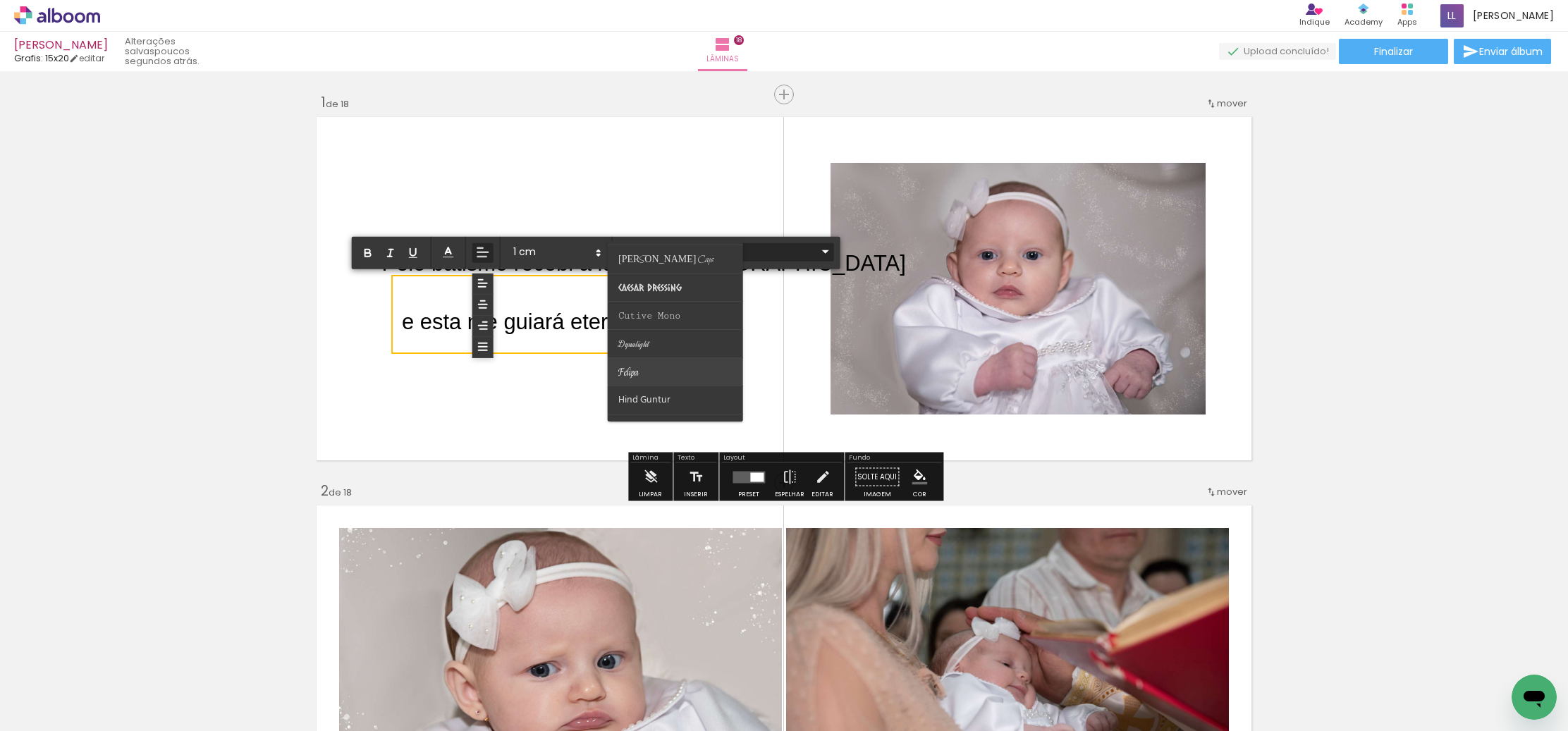
click at [669, 369] on paper-item at bounding box center [675, 371] width 135 height 28
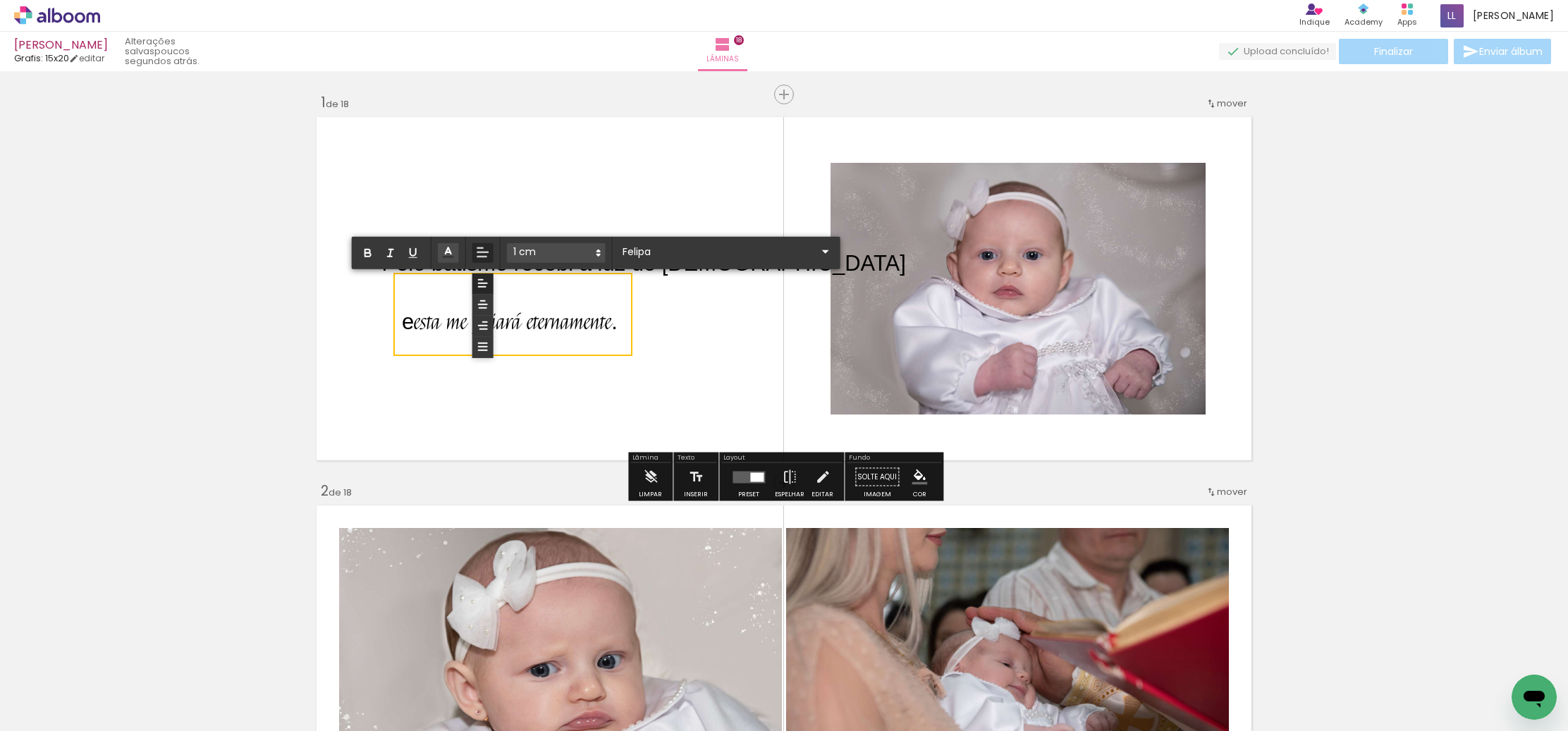
drag, startPoint x: 616, startPoint y: 320, endPoint x: 398, endPoint y: 328, distance: 218.1
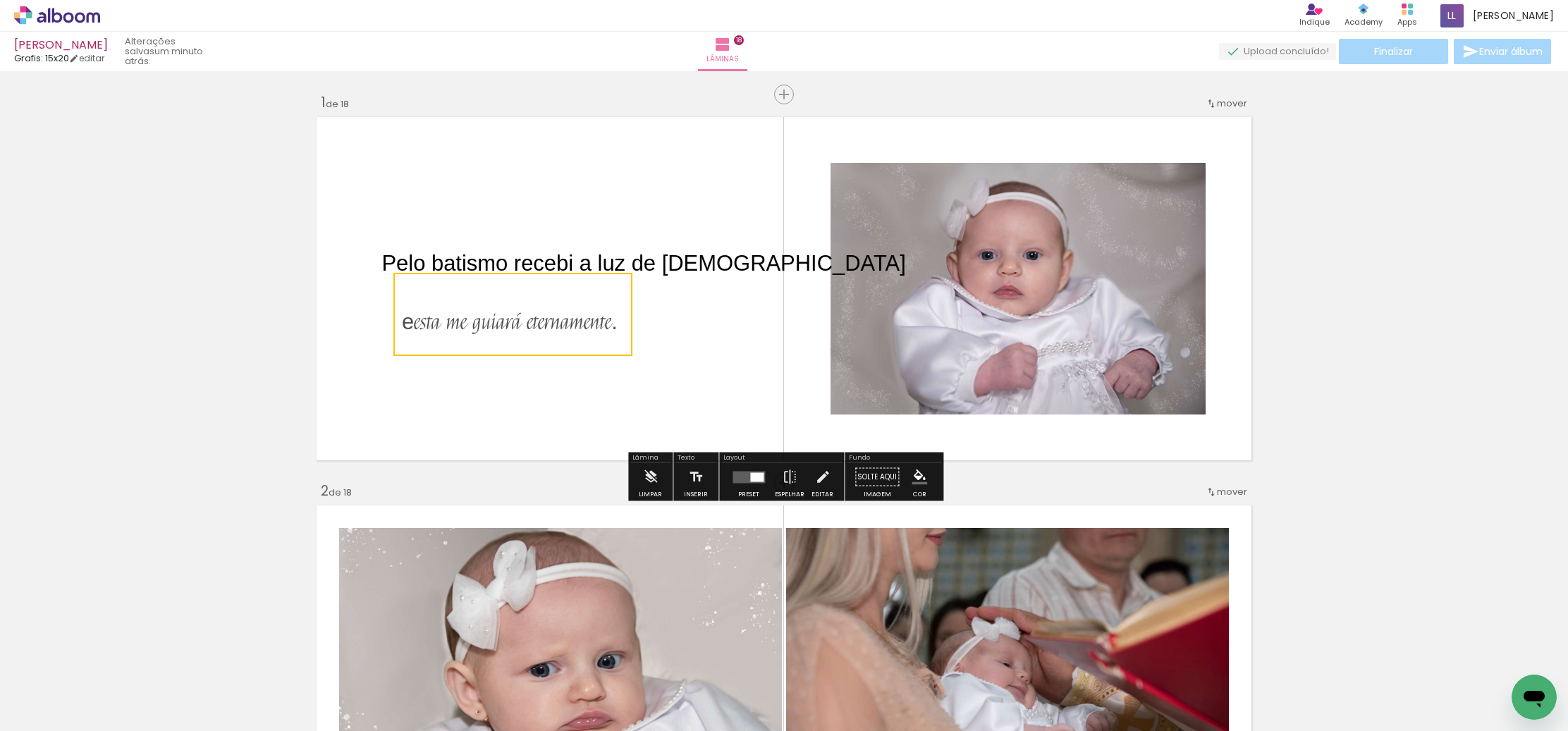
click at [632, 314] on quentale-selection at bounding box center [513, 314] width 239 height 83
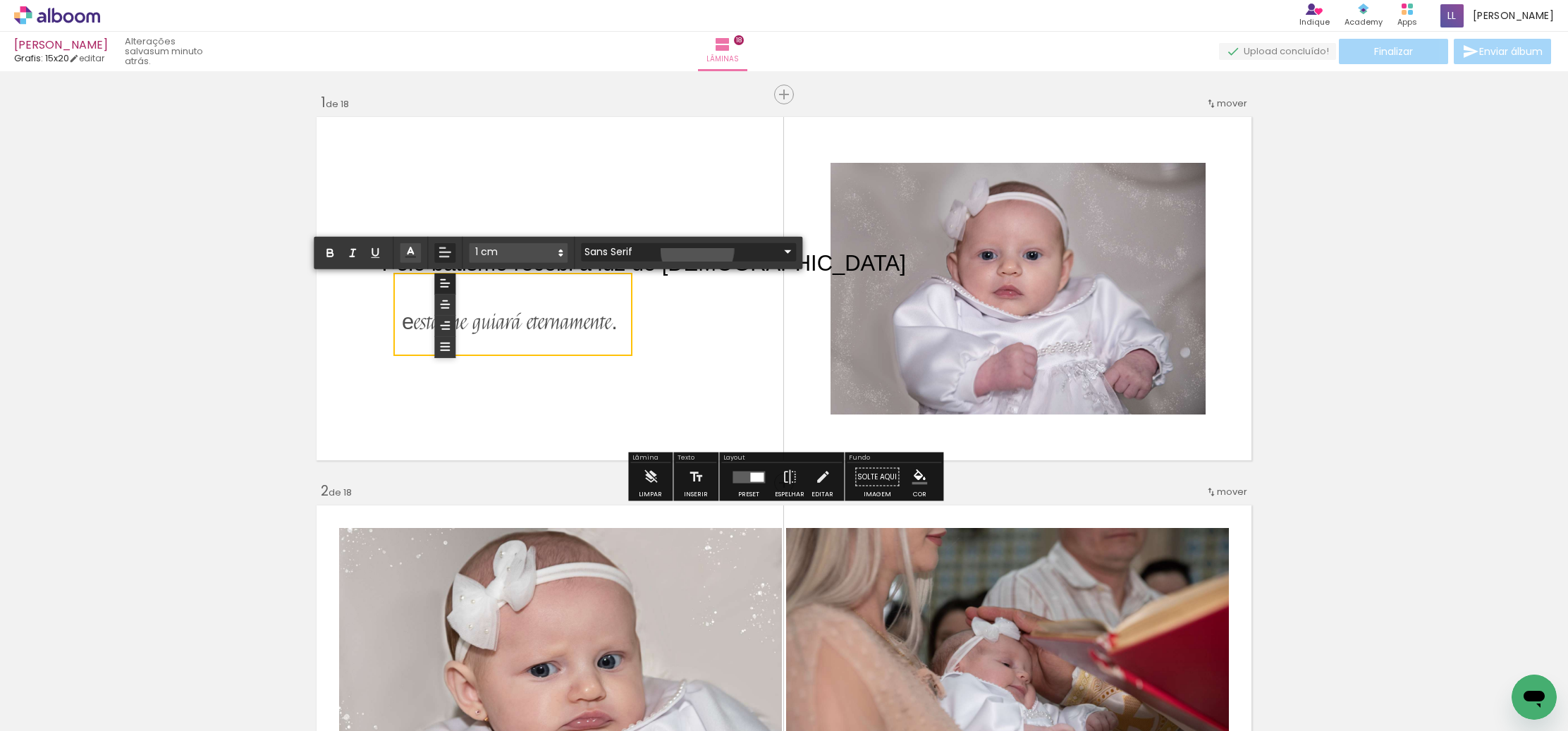
click at [779, 250] on iron-icon at bounding box center [788, 252] width 17 height 17
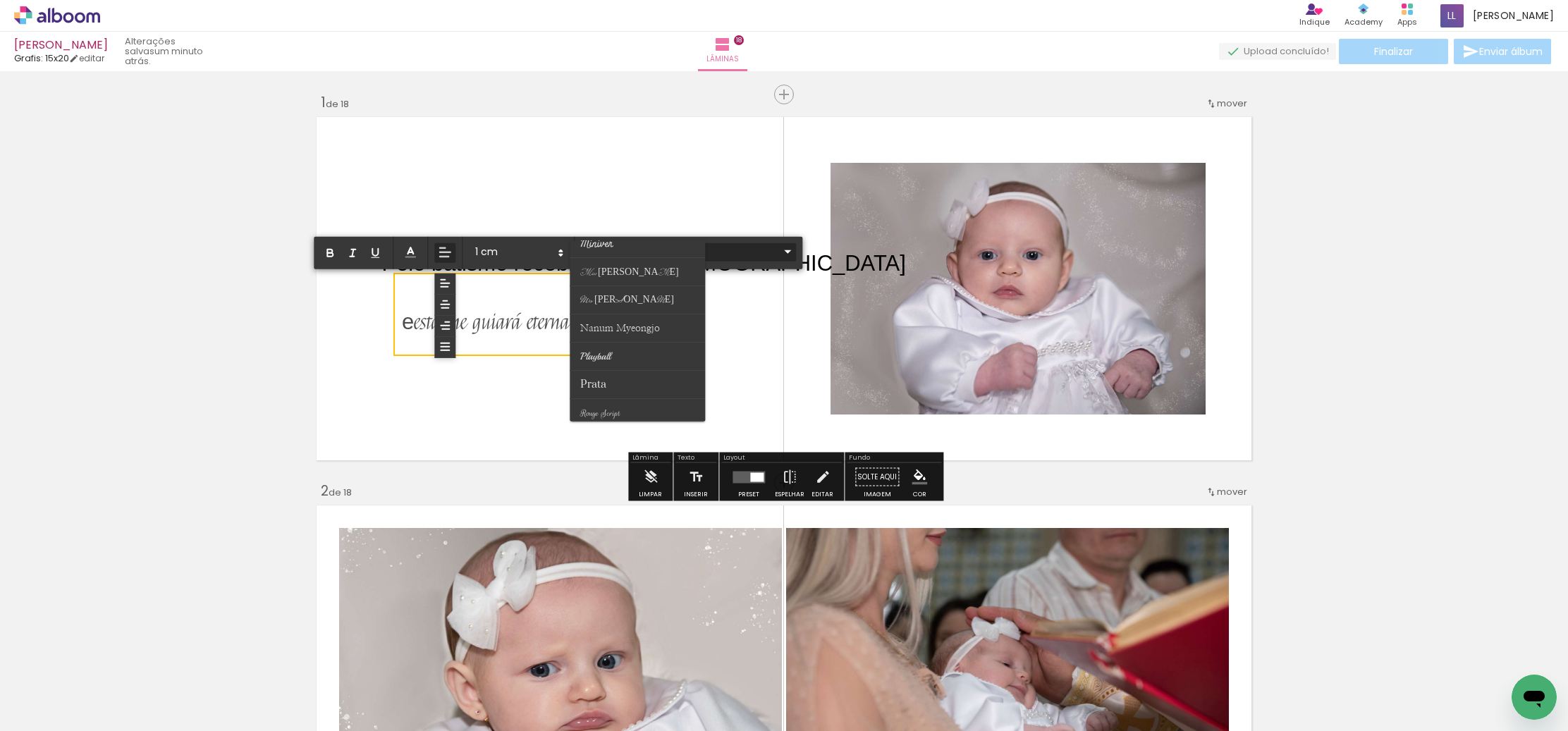
scroll to position [385, 0]
click at [612, 348] on paper-item at bounding box center [637, 348] width 135 height 28
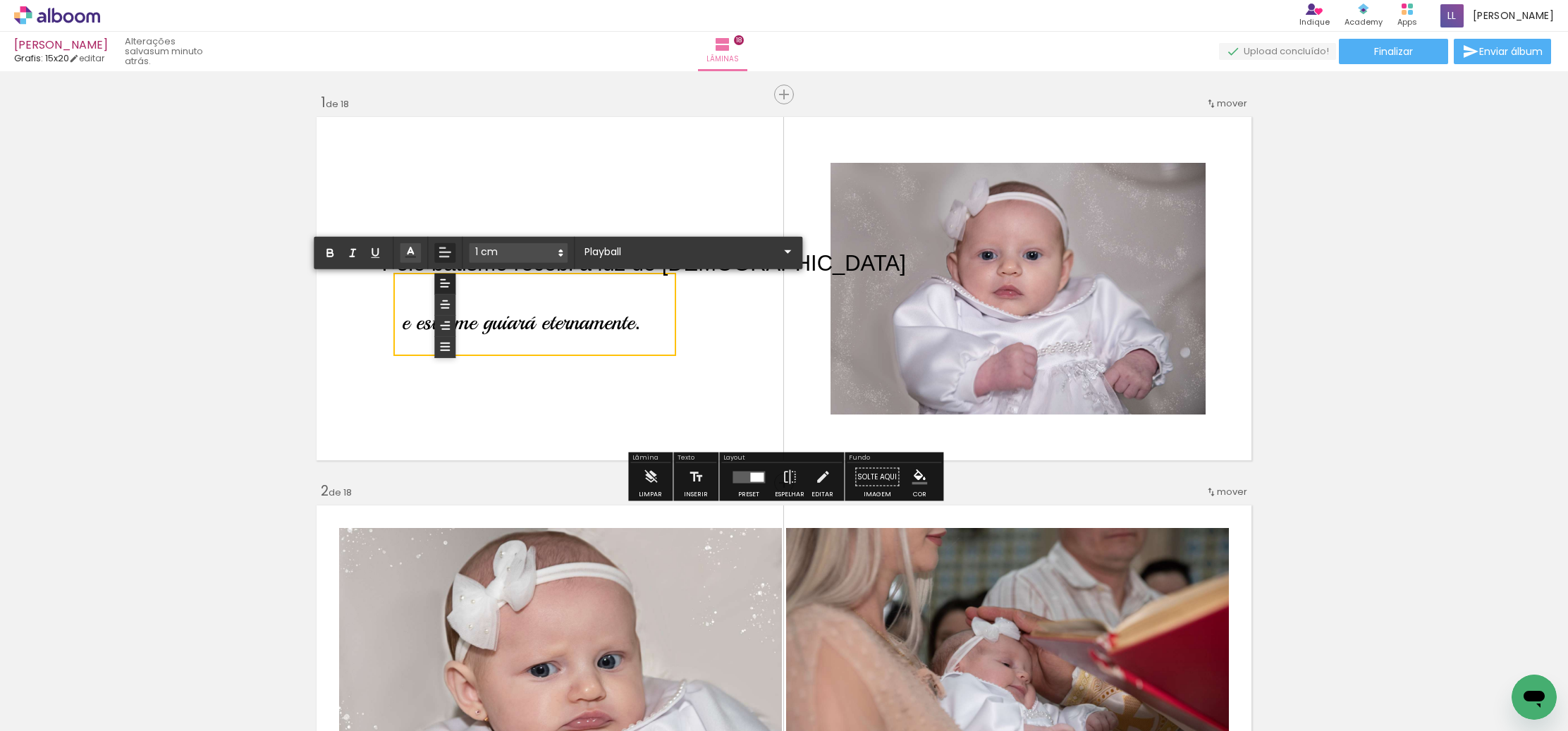
click at [713, 371] on quentale-layouter at bounding box center [784, 289] width 945 height 354
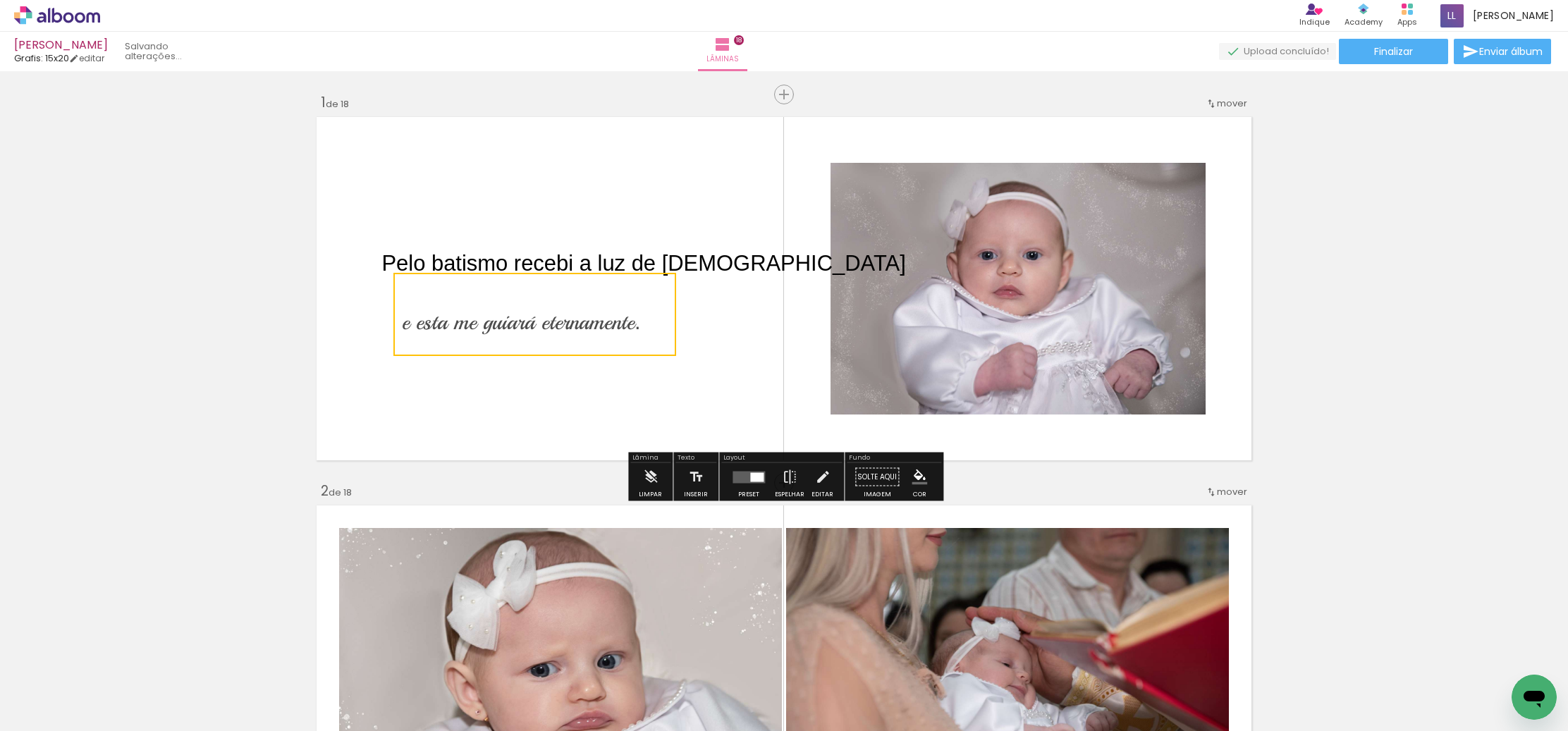
click at [712, 371] on quentale-layouter at bounding box center [784, 289] width 945 height 354
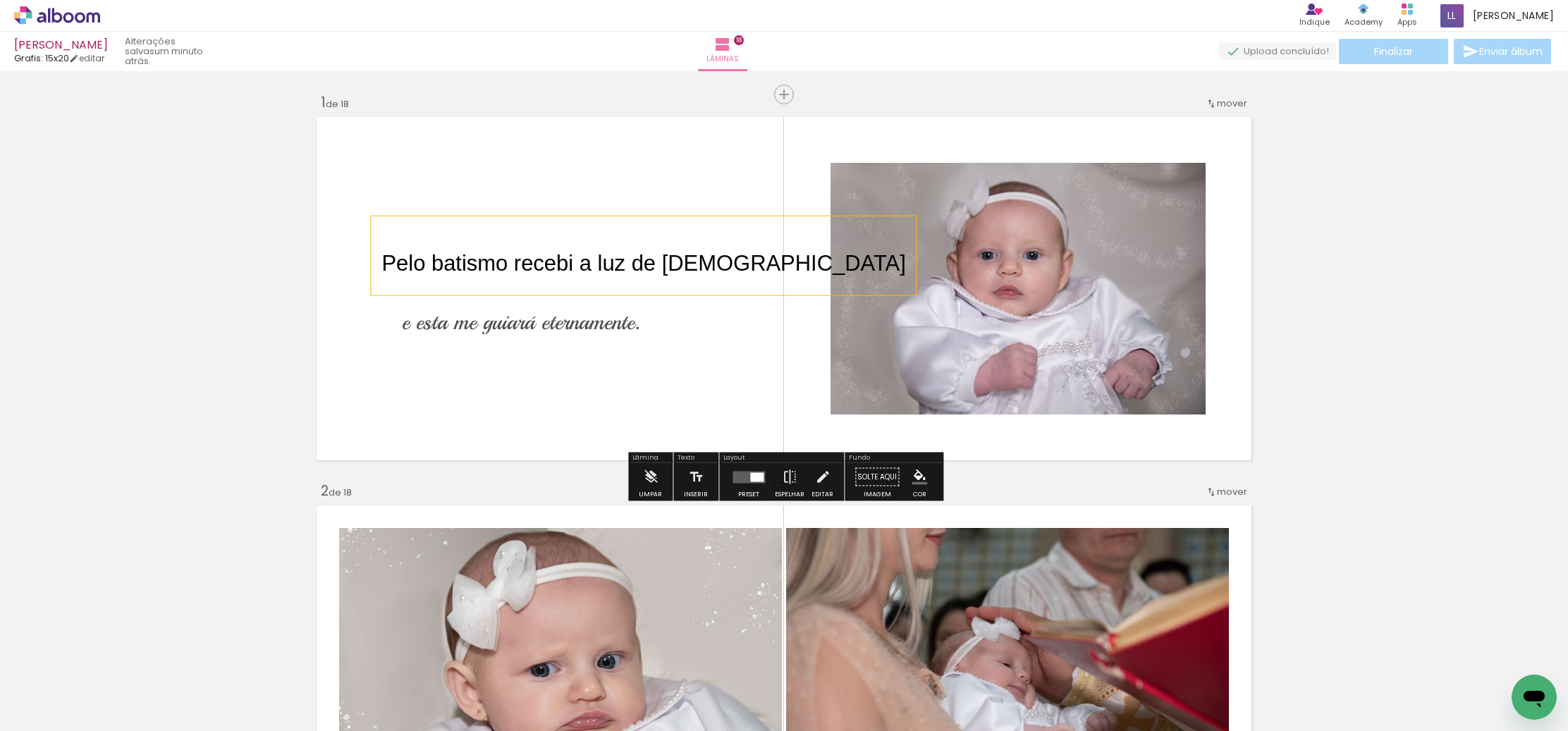
click at [716, 216] on div "Pelo batismo recebi a luz de [DEMOGRAPHIC_DATA]" at bounding box center [643, 256] width 545 height 79
click at [716, 216] on quentale-selection at bounding box center [549, 256] width 359 height 79
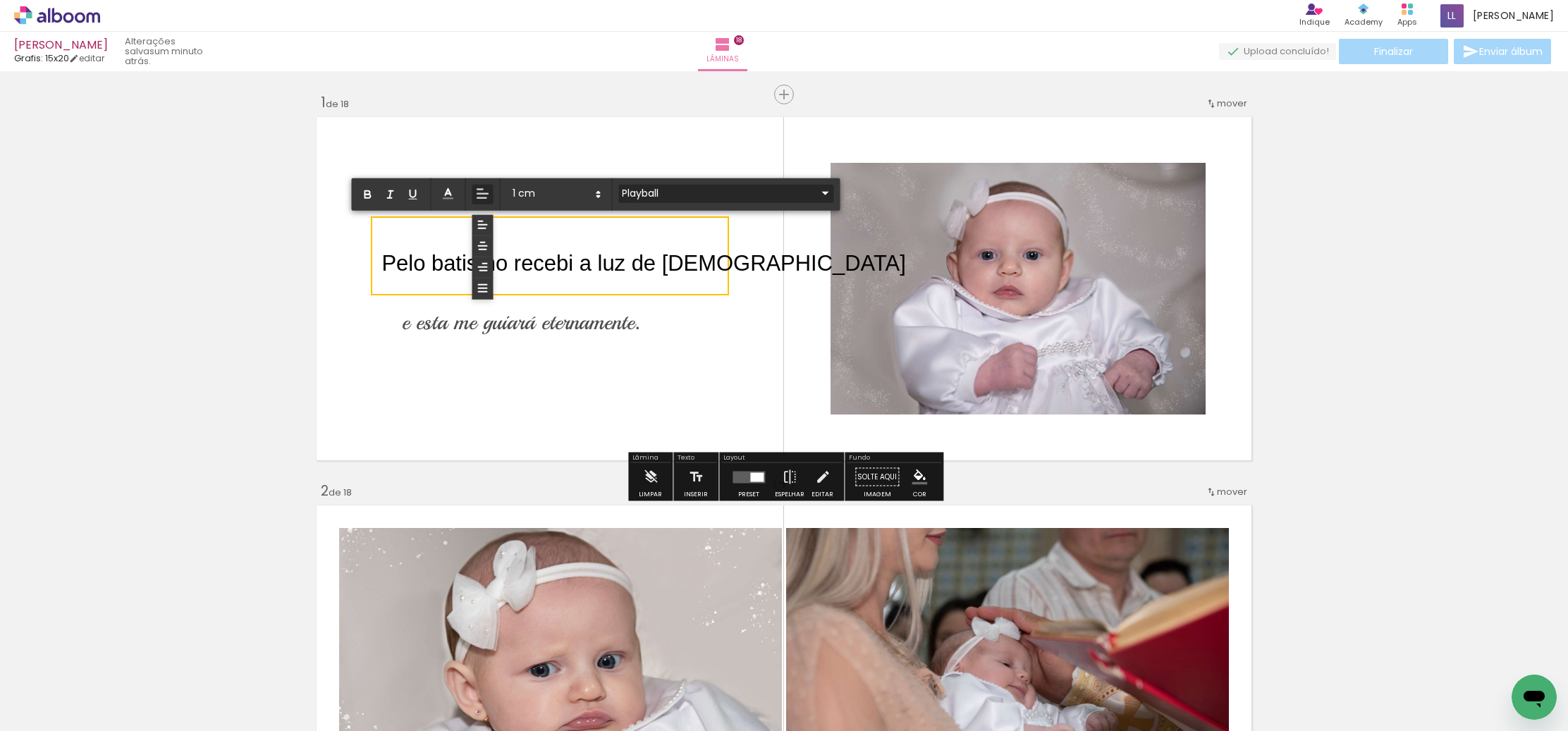
click at [817, 192] on iron-icon at bounding box center [825, 193] width 17 height 17
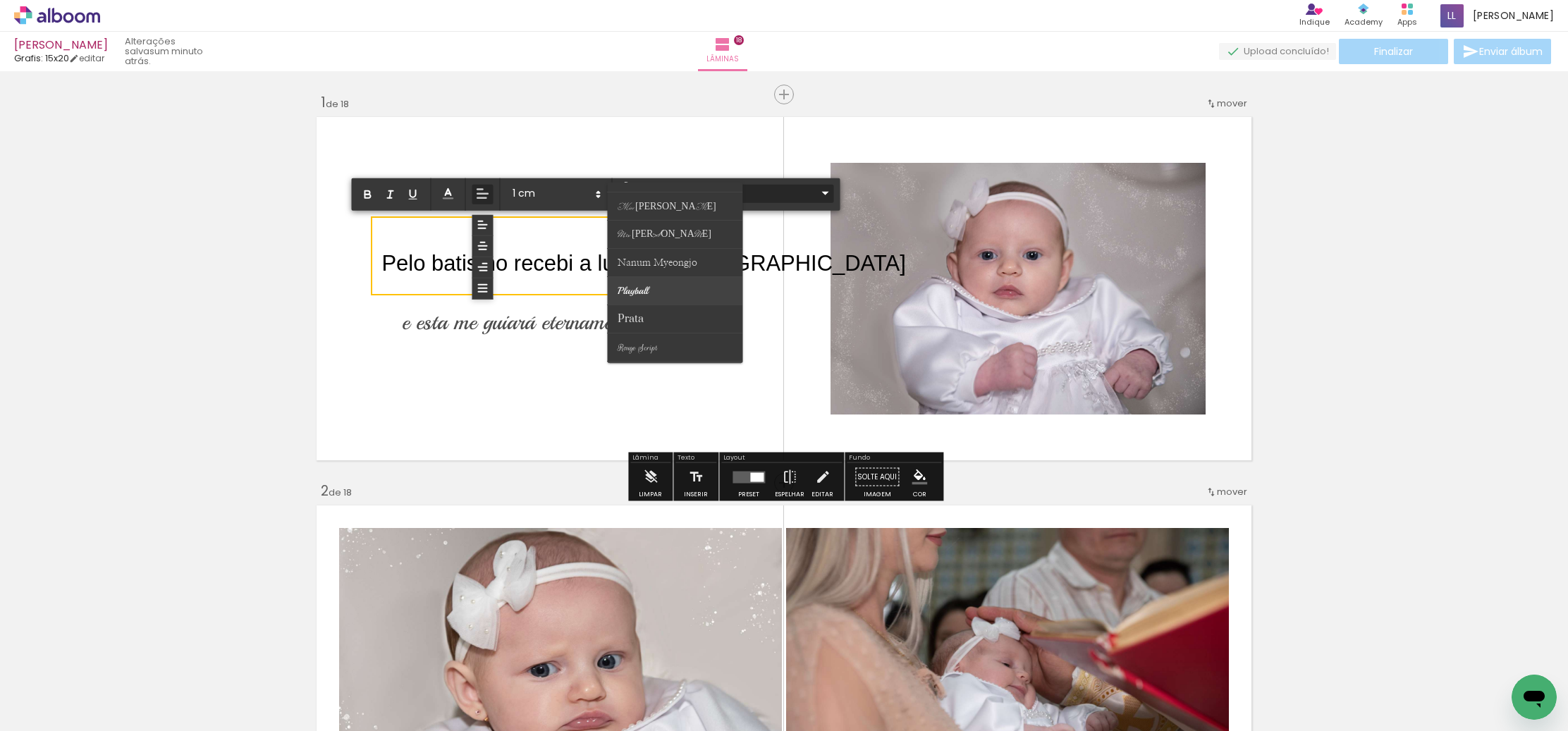
click at [658, 291] on paper-item at bounding box center [675, 290] width 135 height 28
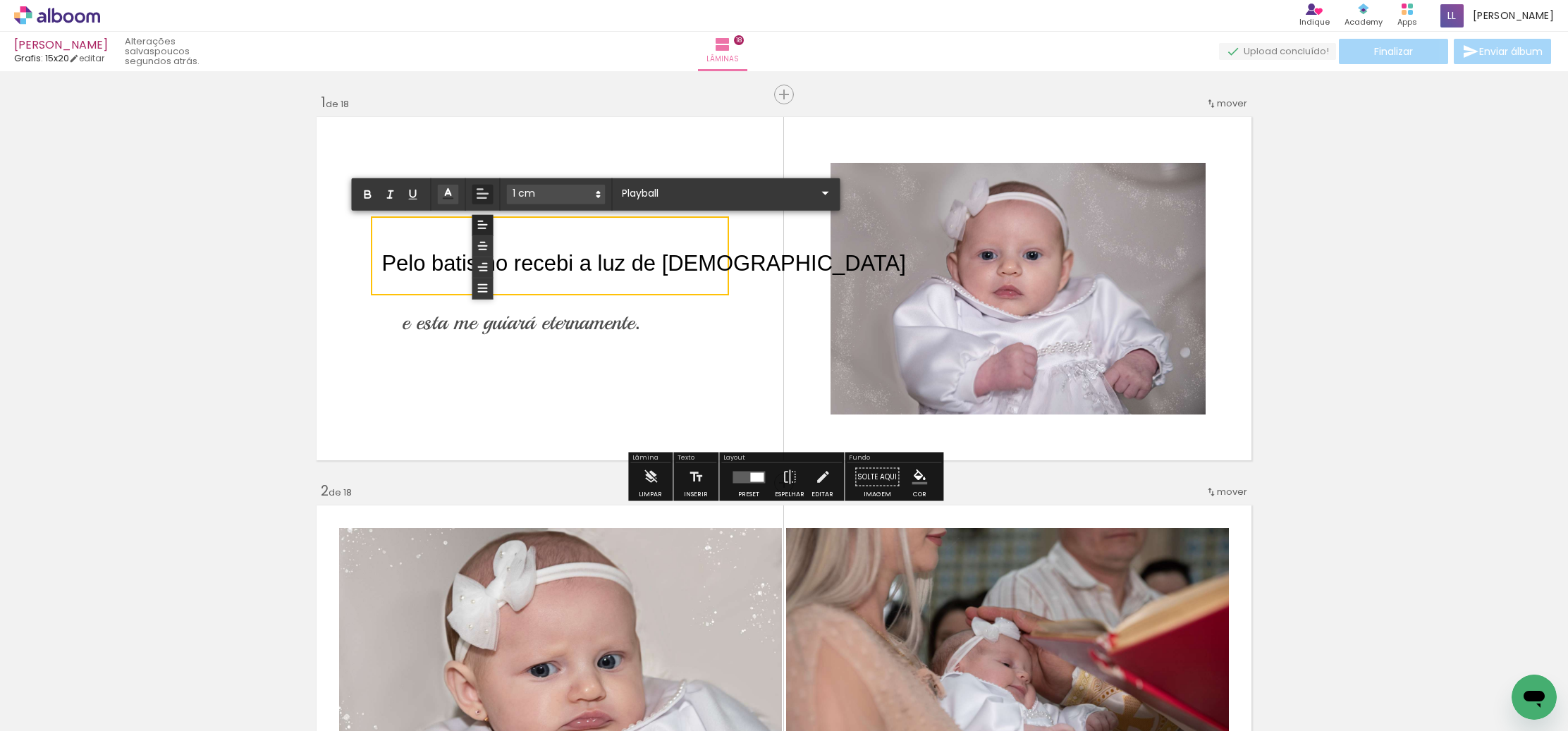
drag, startPoint x: 383, startPoint y: 262, endPoint x: 719, endPoint y: 261, distance: 336.0
click at [715, 268] on span "Pelo batismo recebi a luz de [DEMOGRAPHIC_DATA]" at bounding box center [643, 263] width 524 height 25
click at [817, 191] on iron-icon at bounding box center [825, 193] width 17 height 17
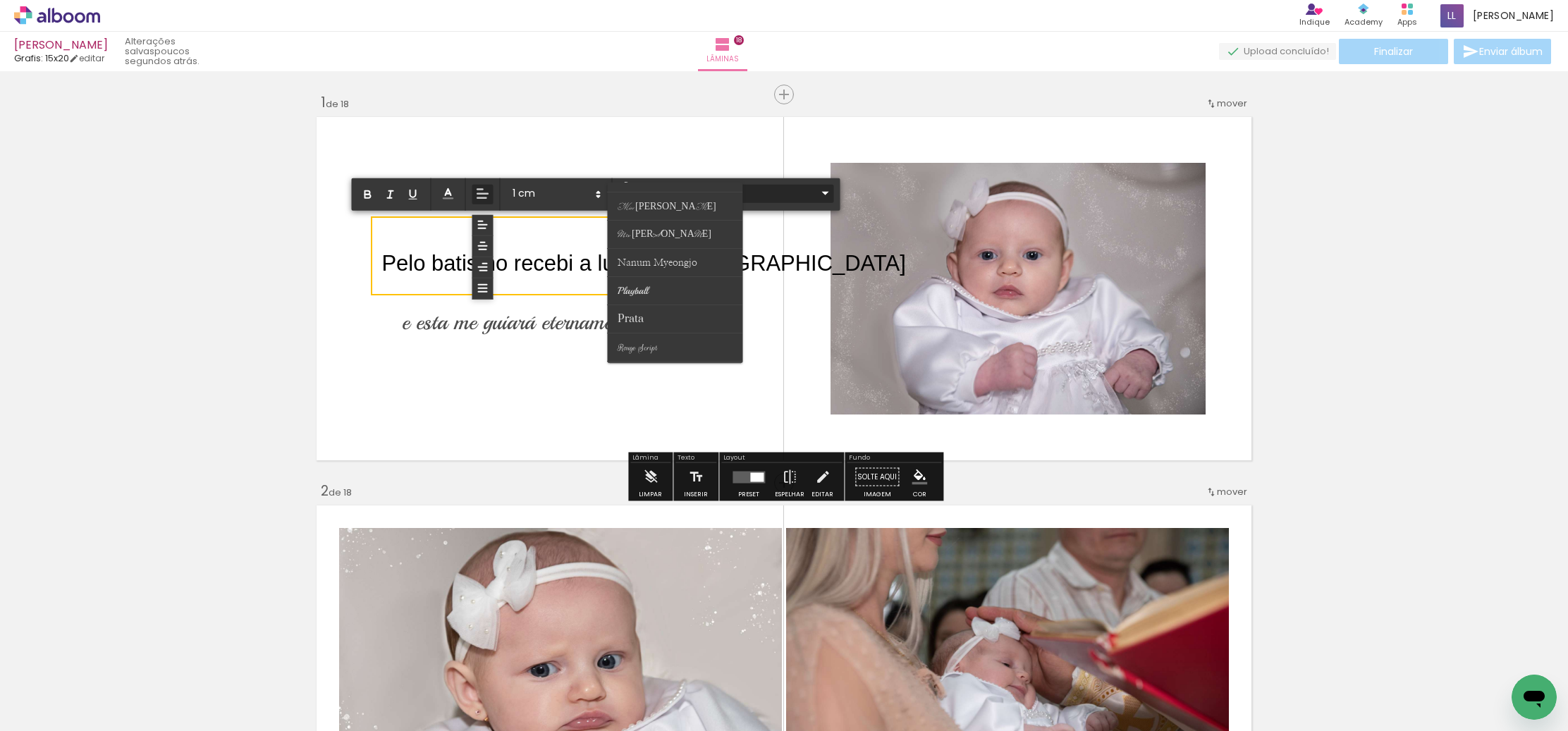
click at [661, 289] on paper-item at bounding box center [675, 290] width 135 height 28
type input "Playball"
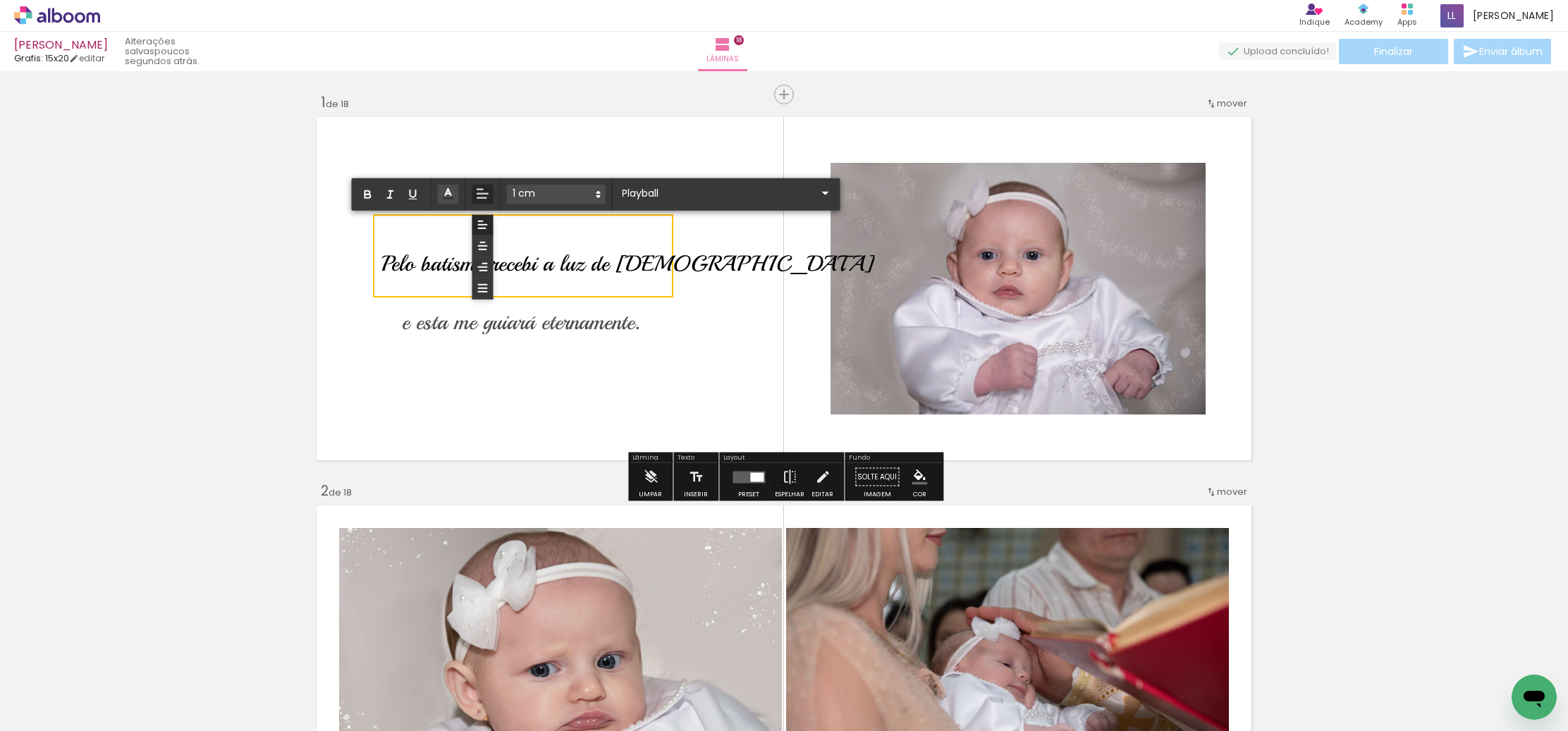
click at [734, 342] on quentale-layouter at bounding box center [784, 289] width 945 height 354
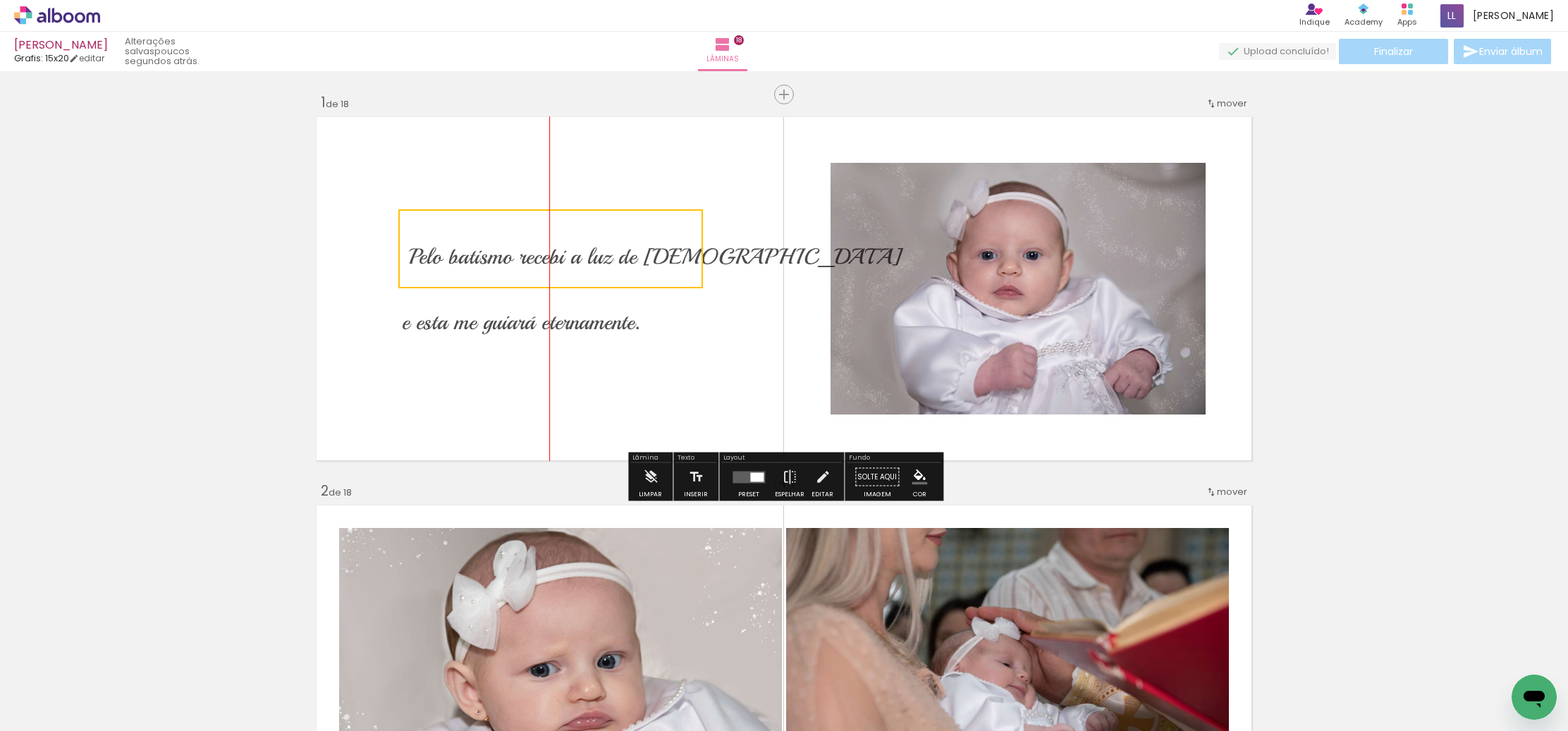
drag, startPoint x: 599, startPoint y: 266, endPoint x: 611, endPoint y: 259, distance: 13.9
click at [612, 259] on quentale-selection at bounding box center [551, 249] width 305 height 79
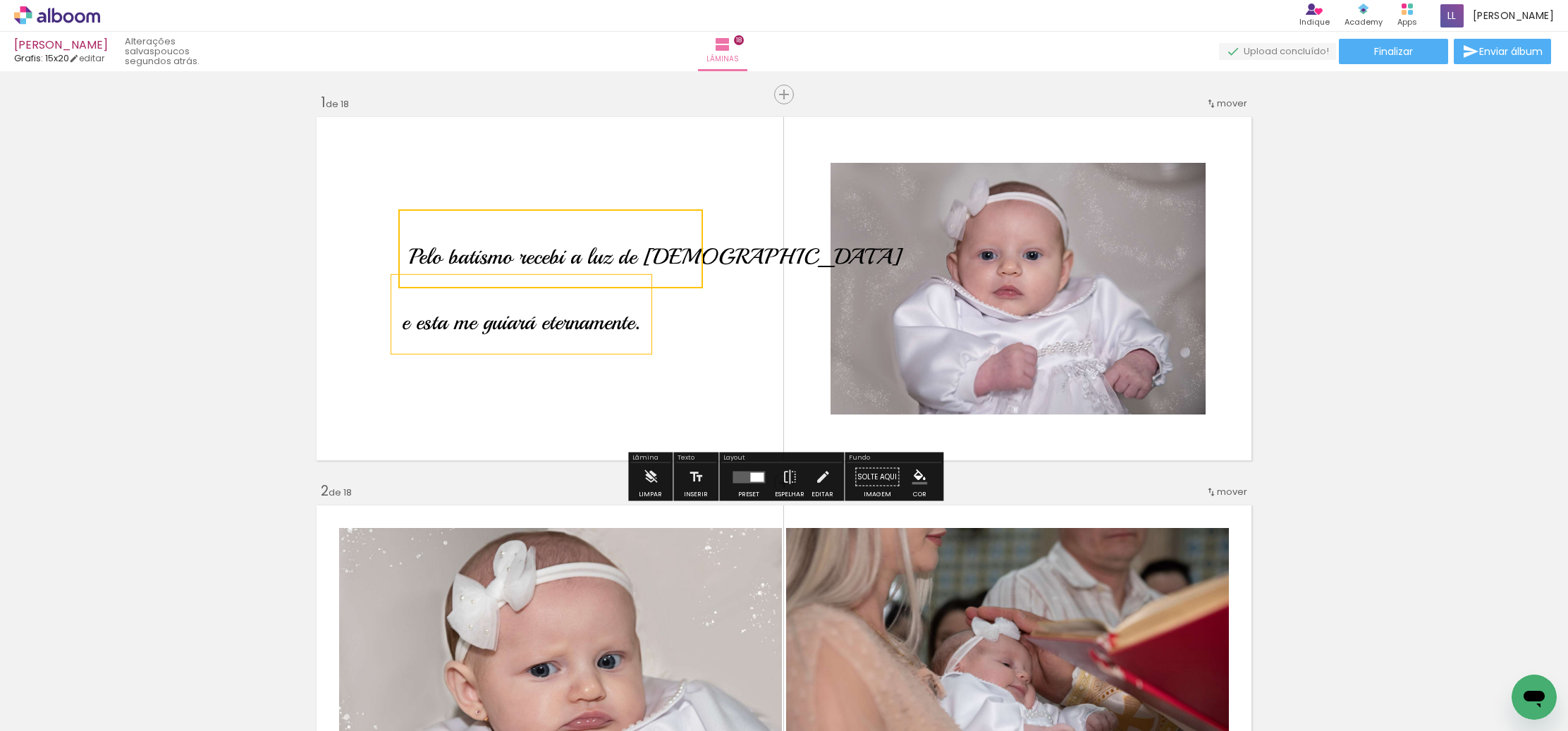
drag, startPoint x: 574, startPoint y: 325, endPoint x: 564, endPoint y: 328, distance: 10.4
click at [583, 321] on span "e esta me guiará eternamente" at bounding box center [518, 322] width 233 height 26
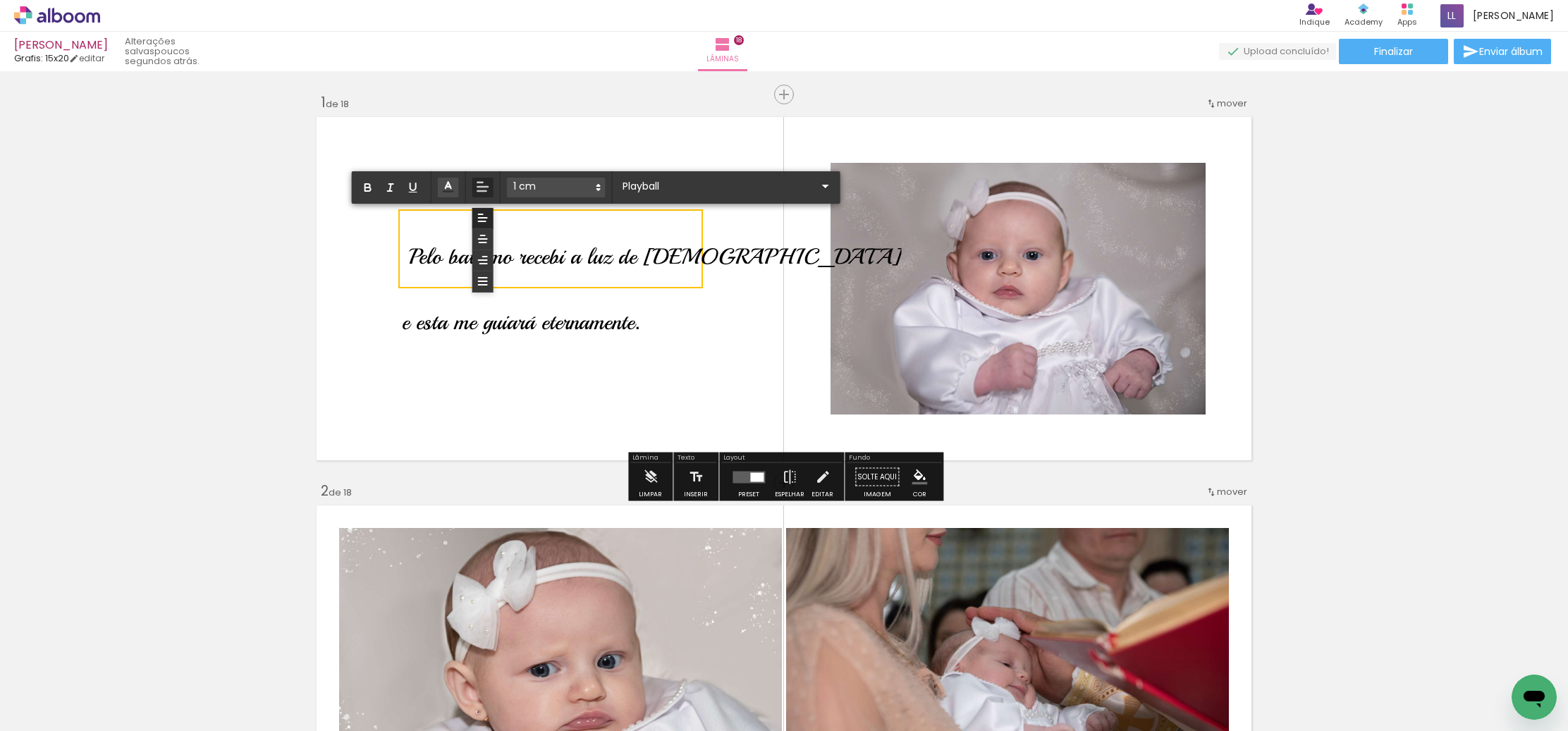
click at [571, 395] on quentale-layouter at bounding box center [784, 289] width 945 height 354
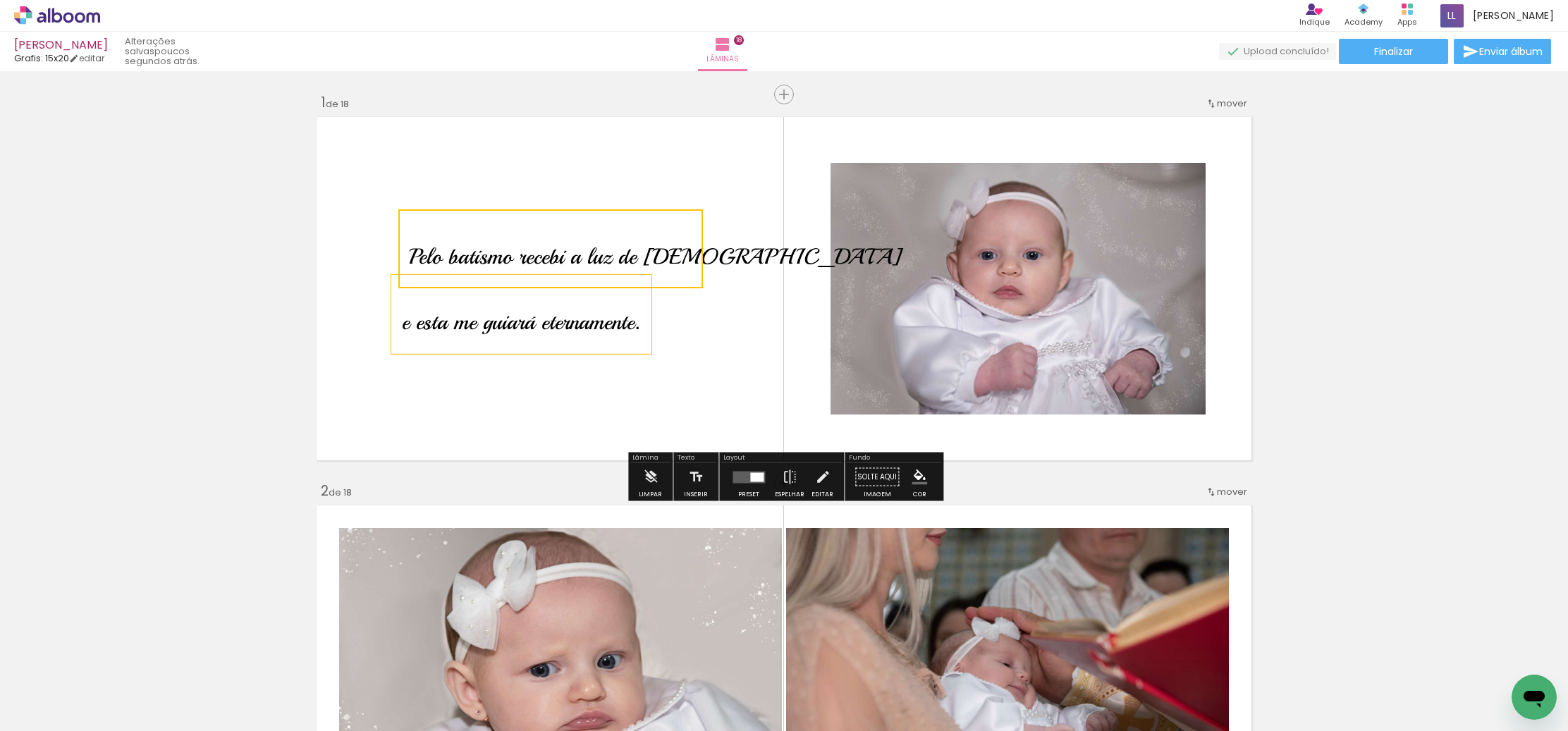
click at [560, 319] on span "e esta me guiará eternamente" at bounding box center [518, 322] width 233 height 26
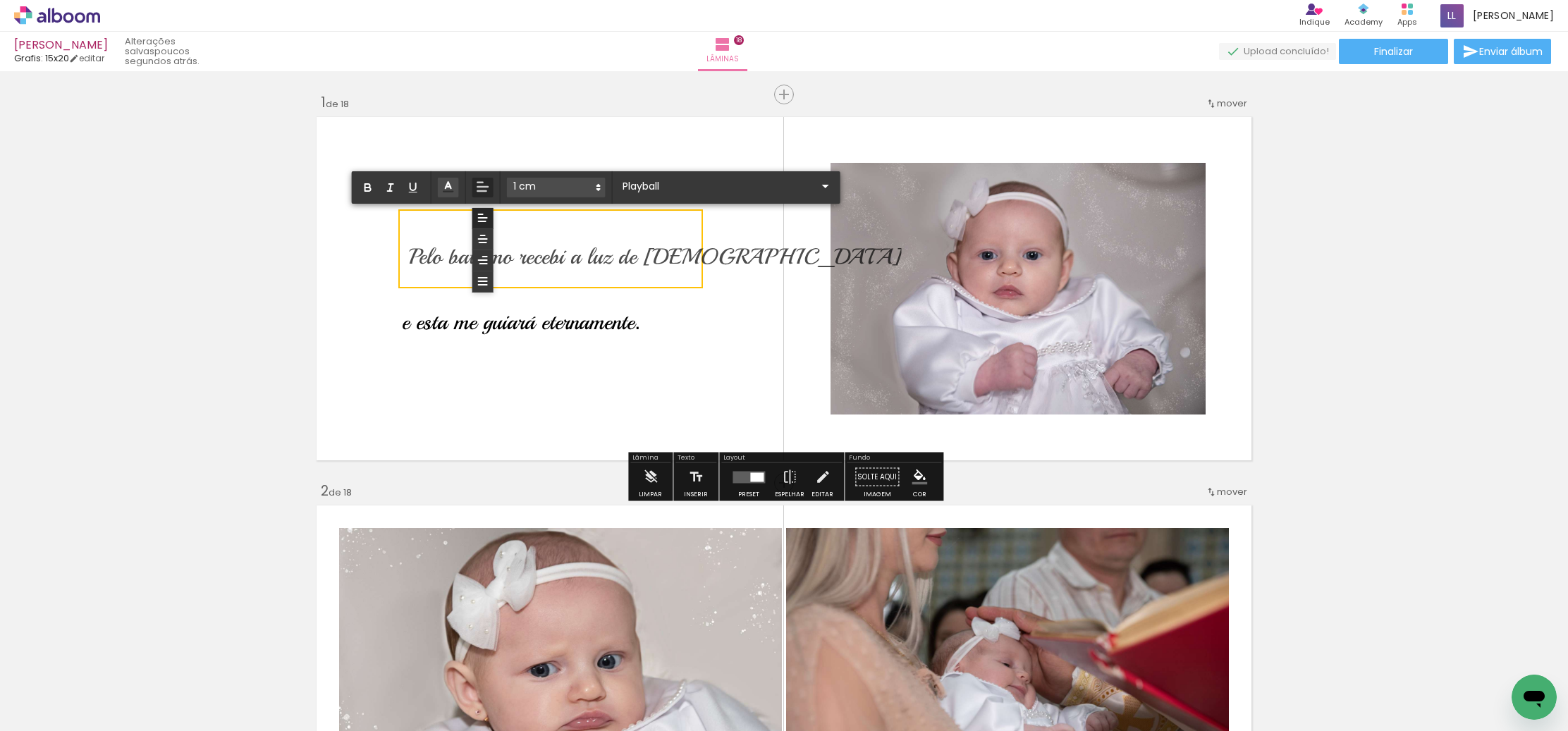
drag, startPoint x: 434, startPoint y: 325, endPoint x: 463, endPoint y: 359, distance: 44.7
click at [446, 325] on span "e esta me guiará eternamente" at bounding box center [518, 322] width 233 height 26
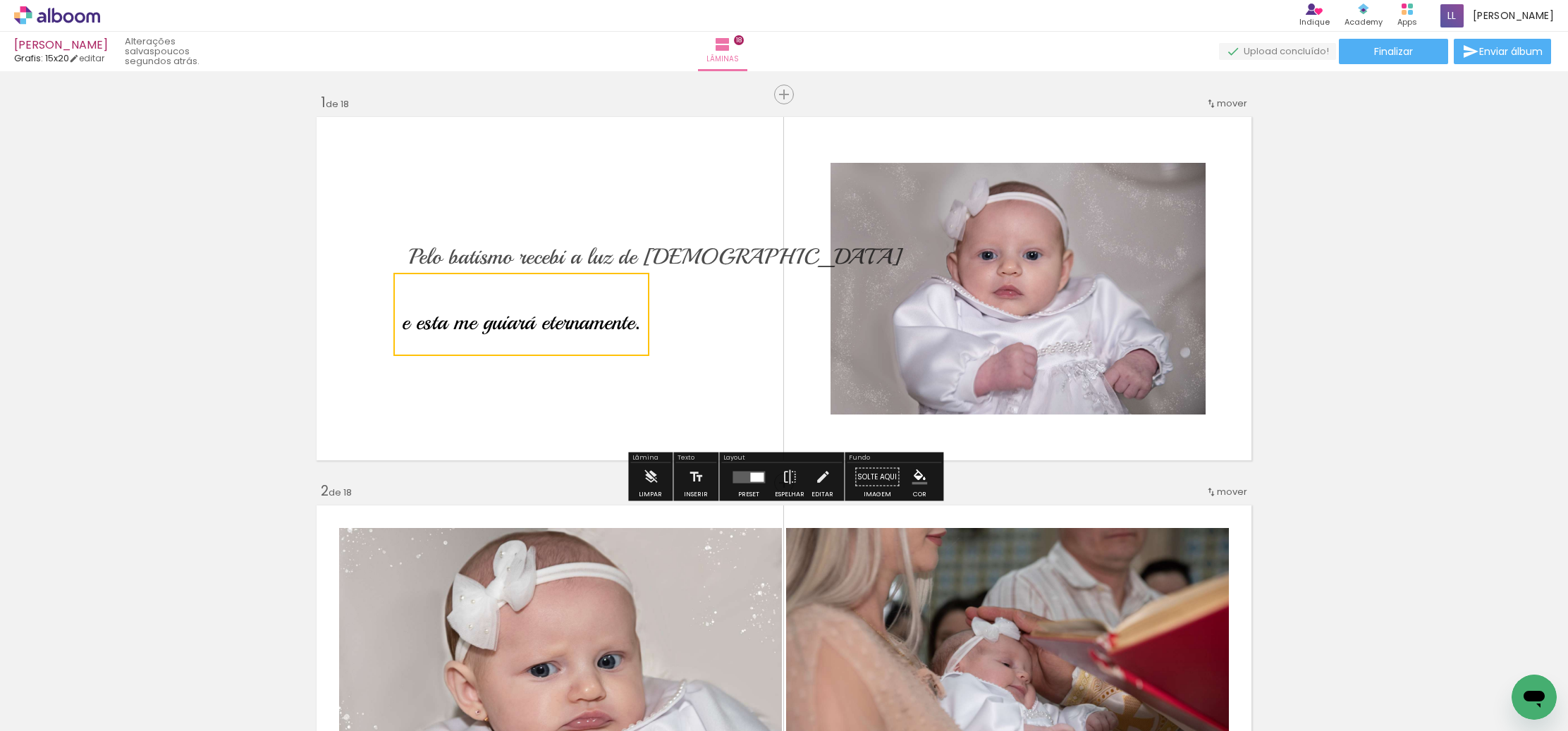
drag, startPoint x: 508, startPoint y: 383, endPoint x: 516, endPoint y: 383, distance: 8.0
click at [508, 383] on quentale-layouter at bounding box center [784, 289] width 945 height 354
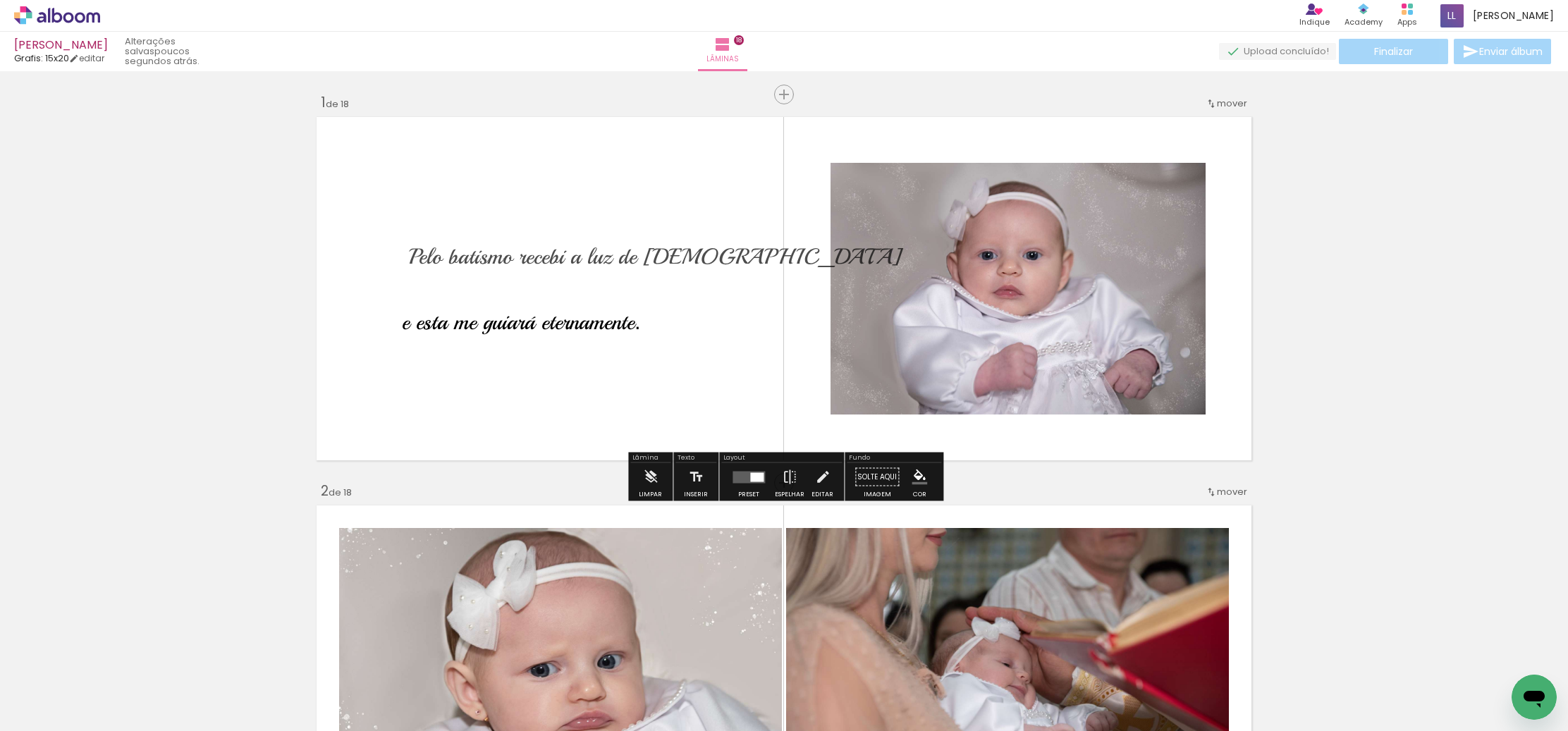
drag, startPoint x: 625, startPoint y: 322, endPoint x: 635, endPoint y: 334, distance: 15.6
click at [629, 323] on span "e esta me guiará eternamente" at bounding box center [518, 322] width 233 height 26
click at [708, 353] on quentale-layouter at bounding box center [784, 289] width 945 height 354
click at [624, 323] on span "e esta me guiará eternamente" at bounding box center [518, 322] width 233 height 26
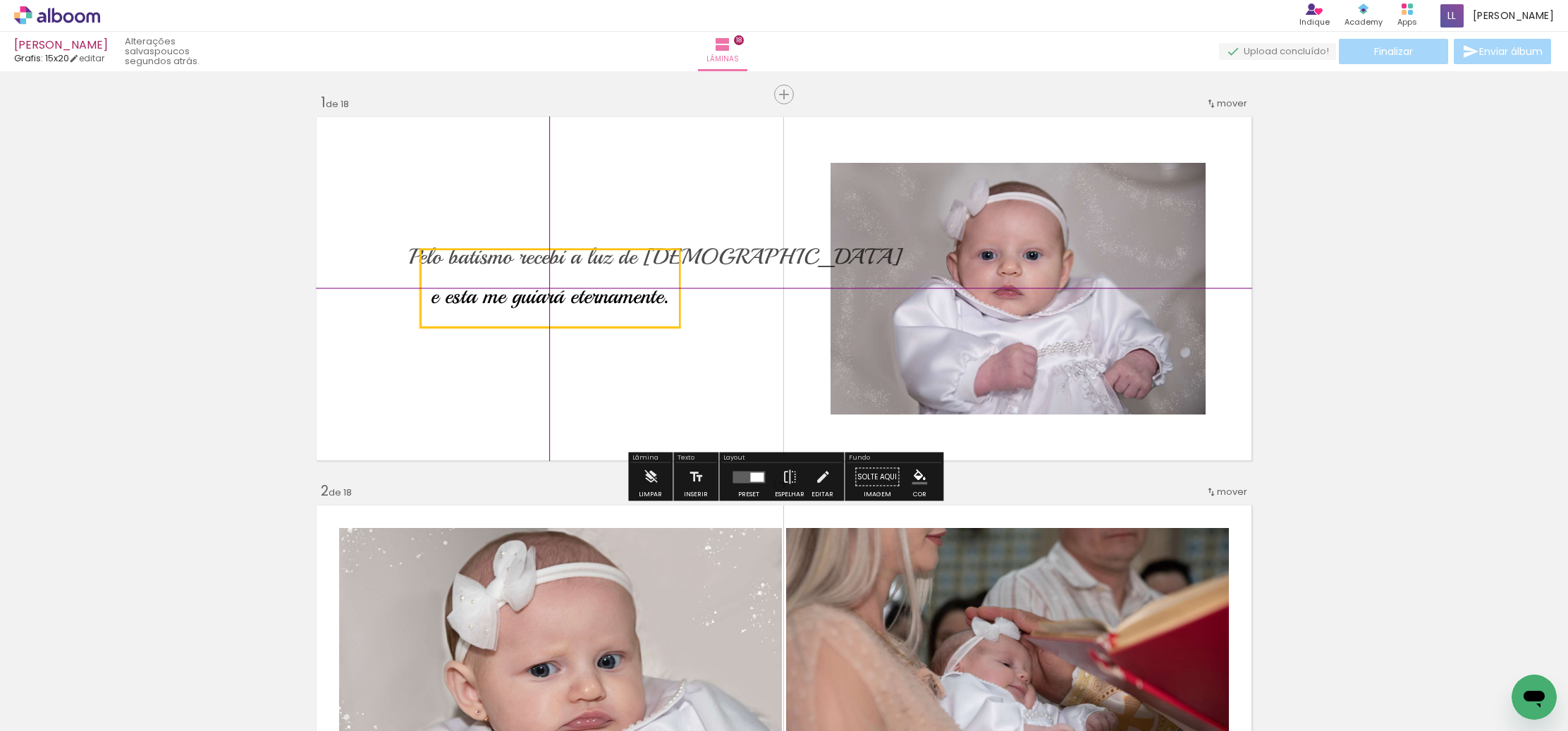
drag, startPoint x: 537, startPoint y: 276, endPoint x: 589, endPoint y: 328, distance: 73.5
click at [554, 273] on quentale-selection at bounding box center [549, 288] width 260 height 79
click at [665, 375] on quentale-layouter at bounding box center [784, 289] width 945 height 354
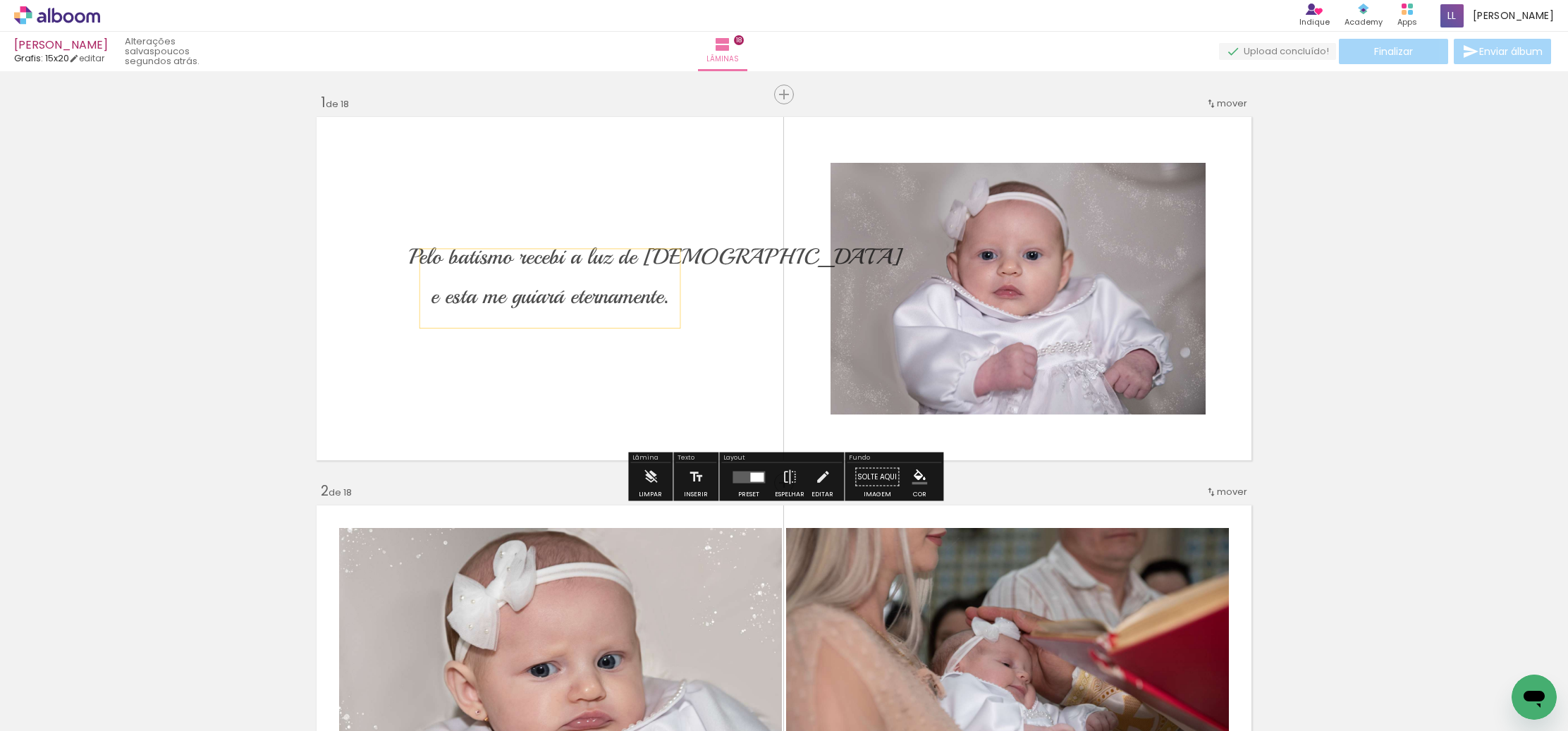
click at [47, 709] on span "Adicionar Fotos" at bounding box center [50, 712] width 43 height 15
click at [0, 0] on input "file" at bounding box center [0, 0] width 0 height 0
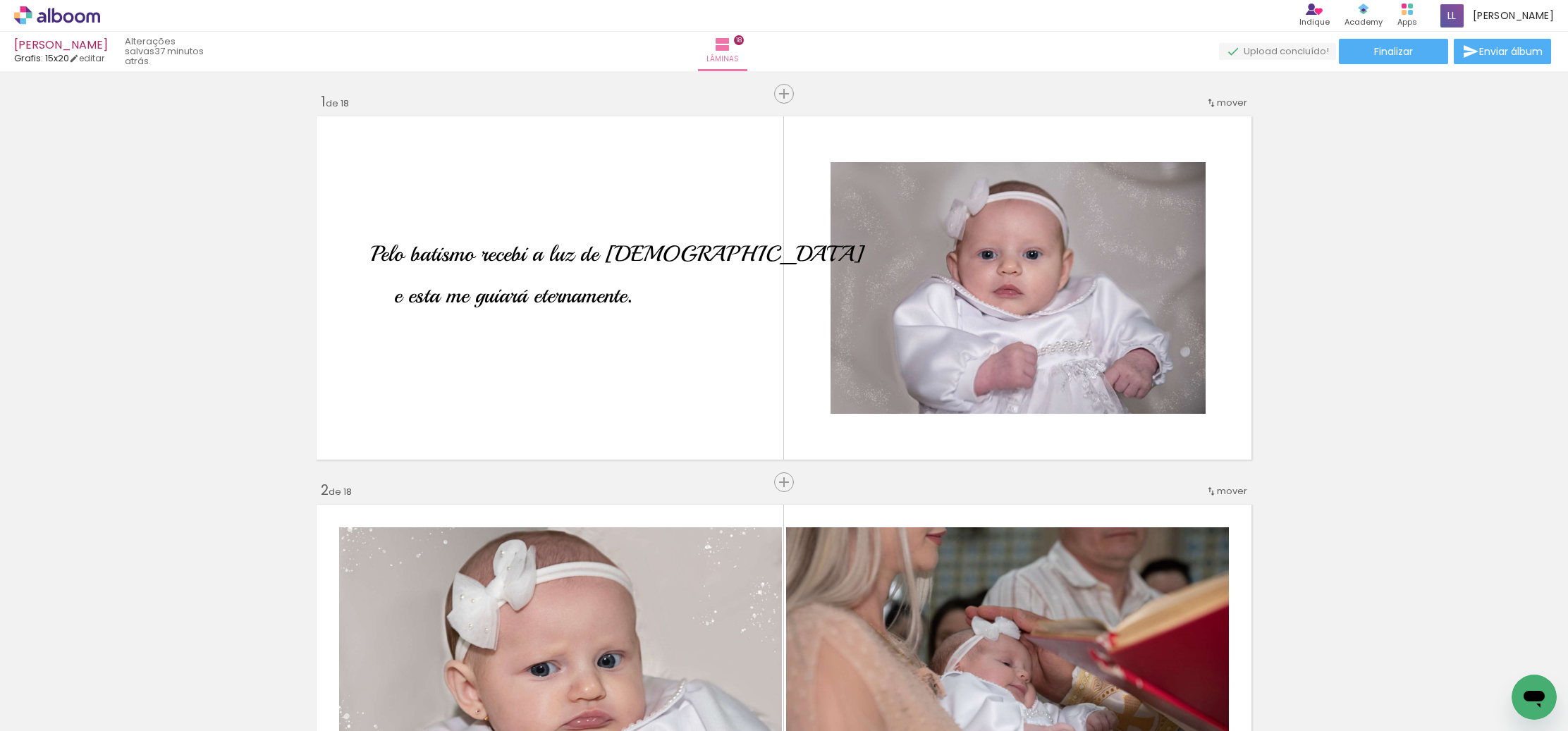
scroll to position [0, 2421]
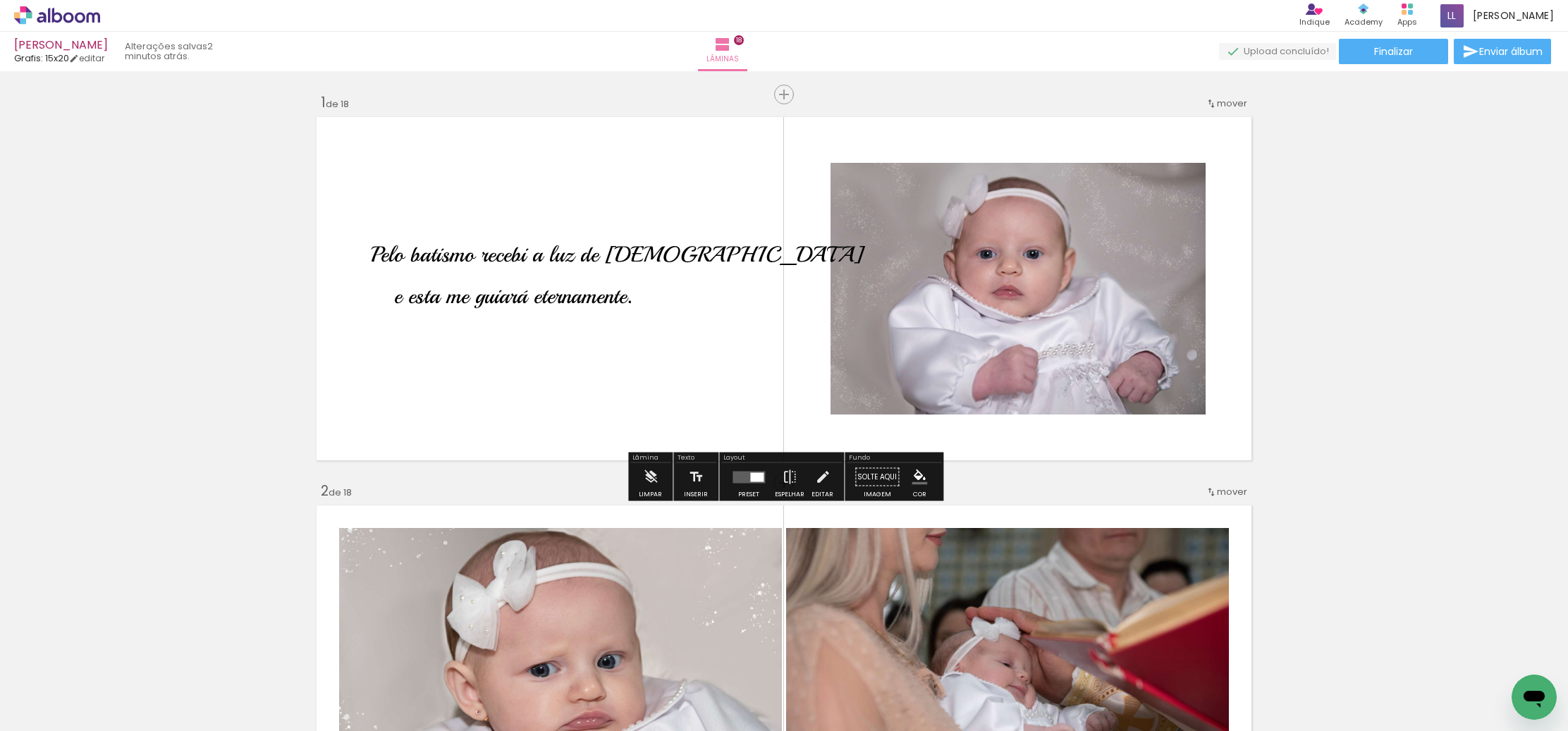
scroll to position [2, 0]
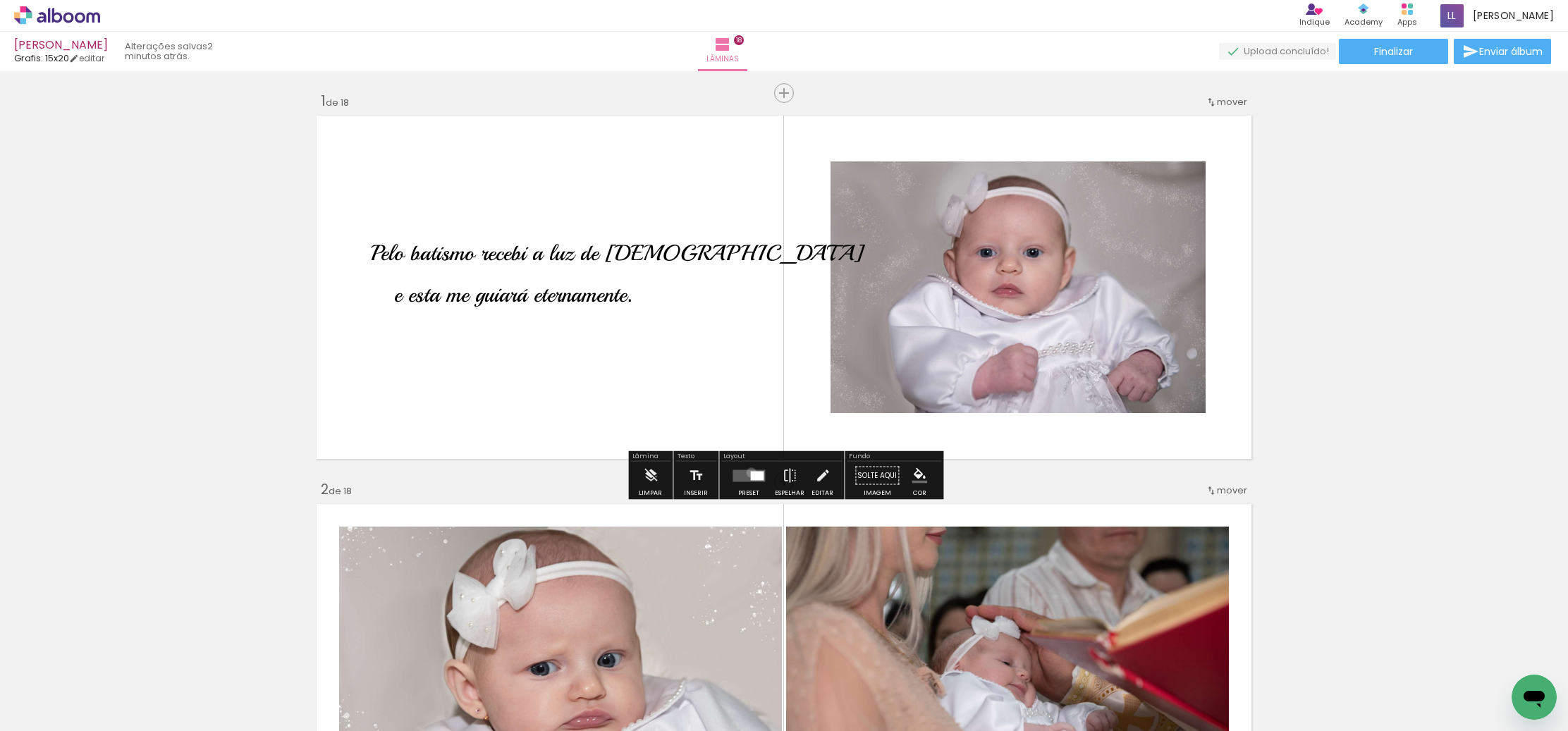
click at [750, 473] on div at bounding box center [757, 475] width 14 height 9
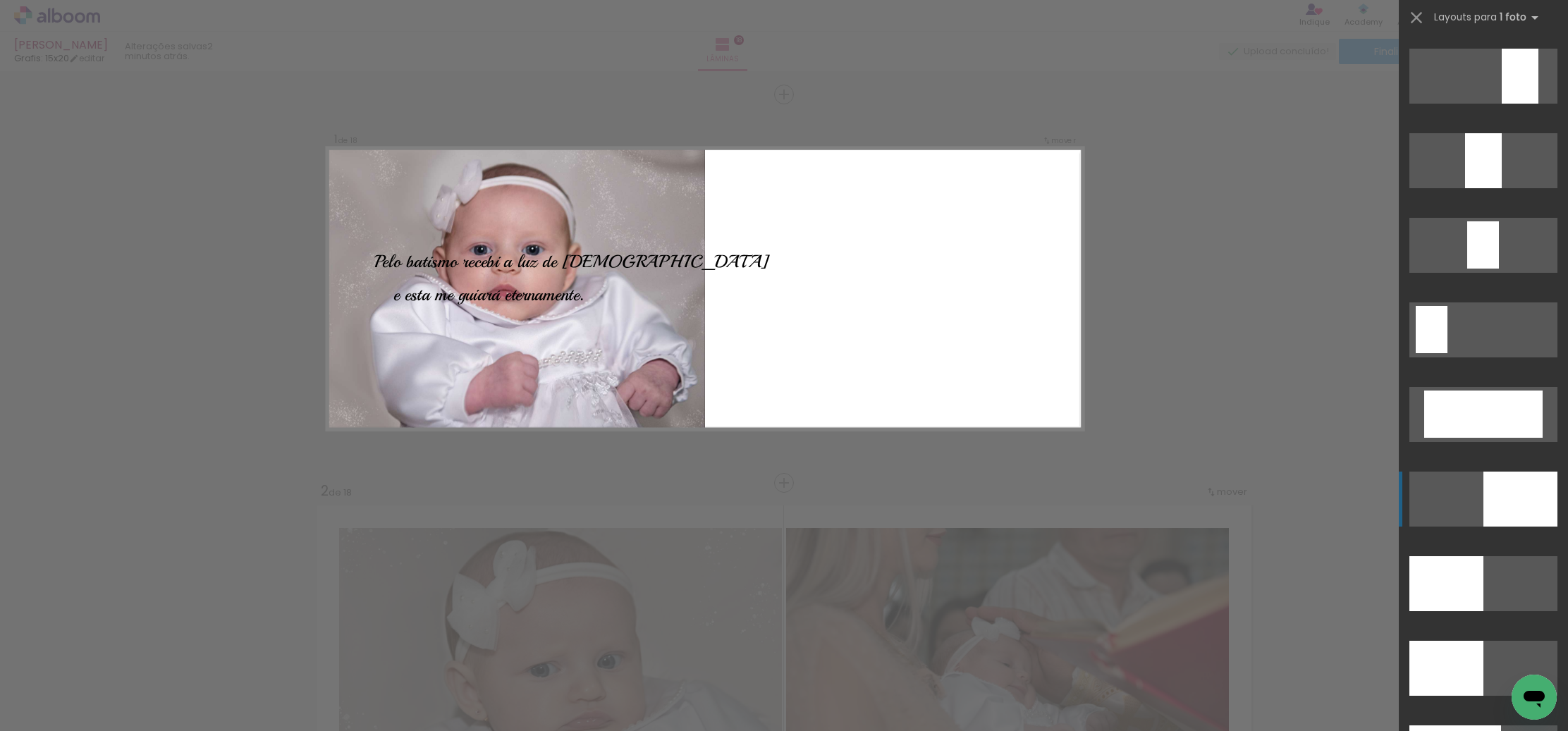
scroll to position [2789, 0]
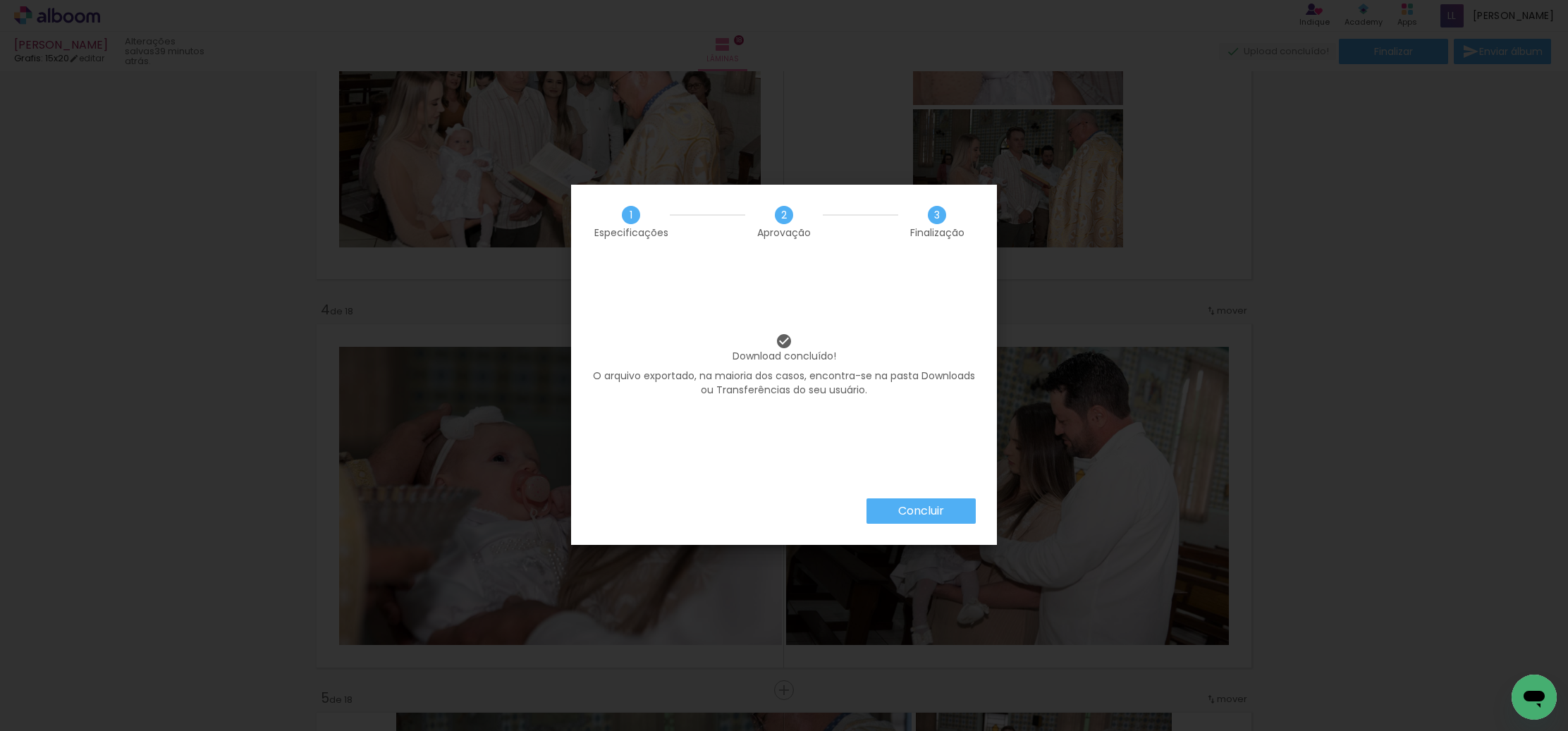
scroll to position [0, 2421]
click at [0, 0] on slot "Concluir" at bounding box center [0, 0] width 0 height 0
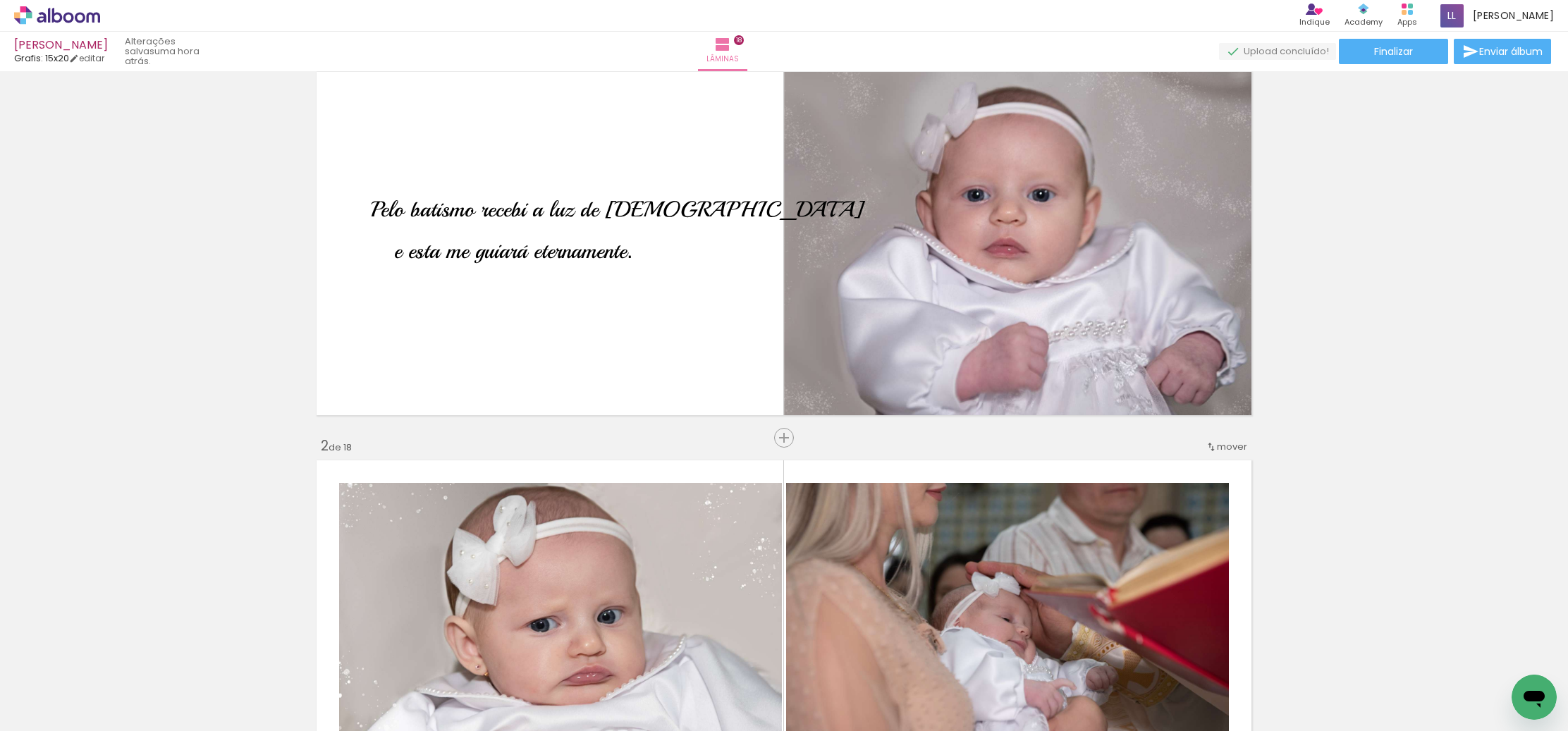
scroll to position [47, 0]
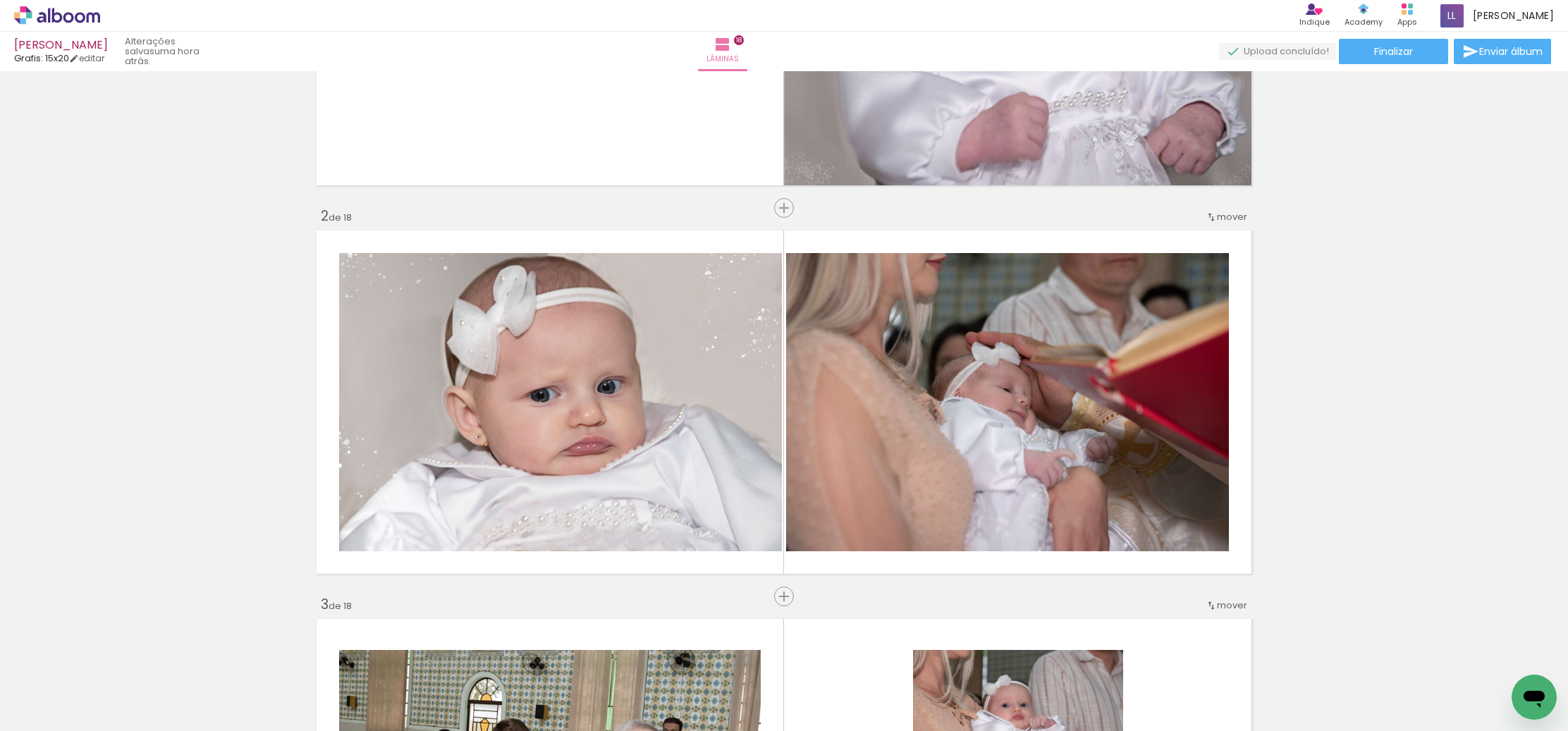
scroll to position [0, 2421]
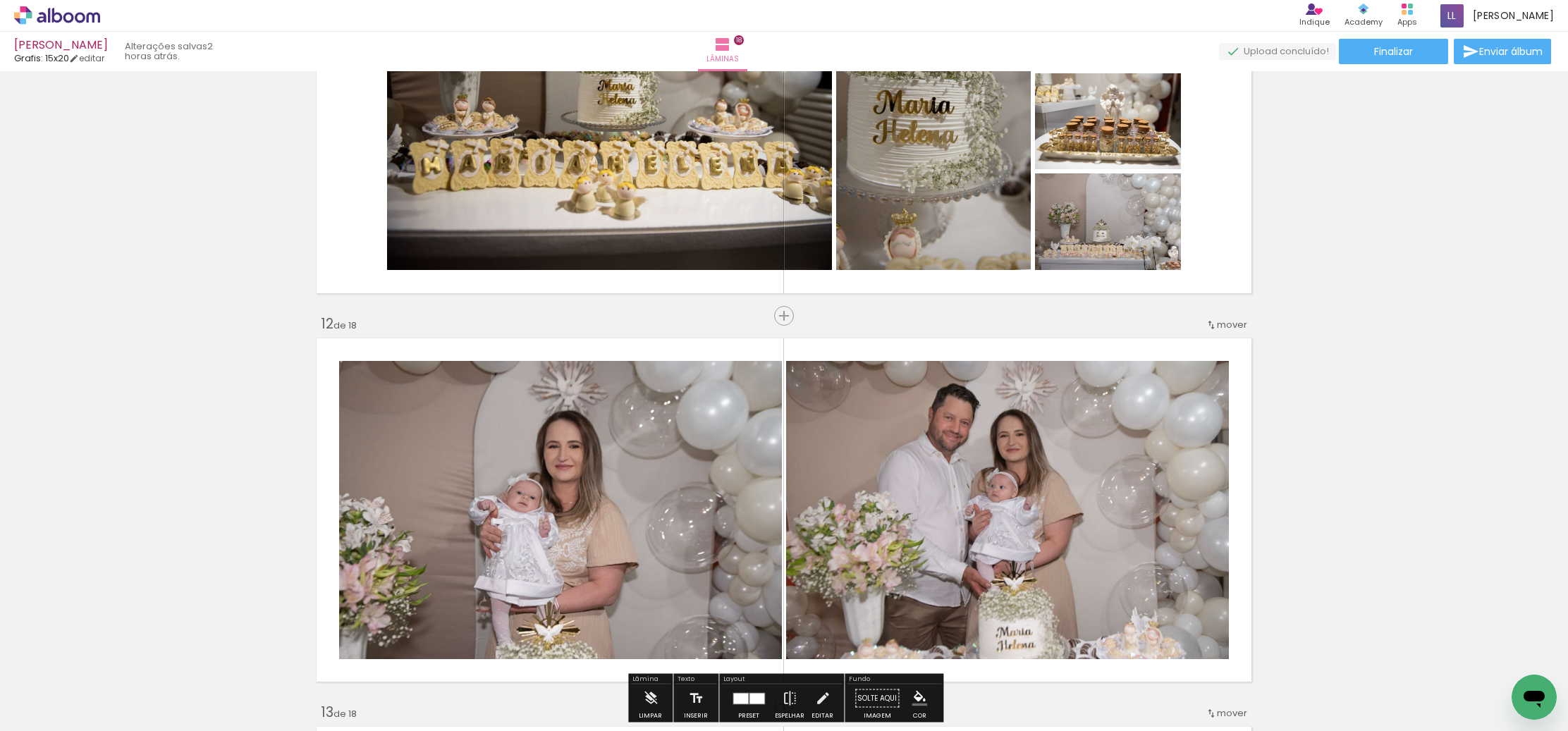
scroll to position [4054, 0]
